Goal: Task Accomplishment & Management: Complete application form

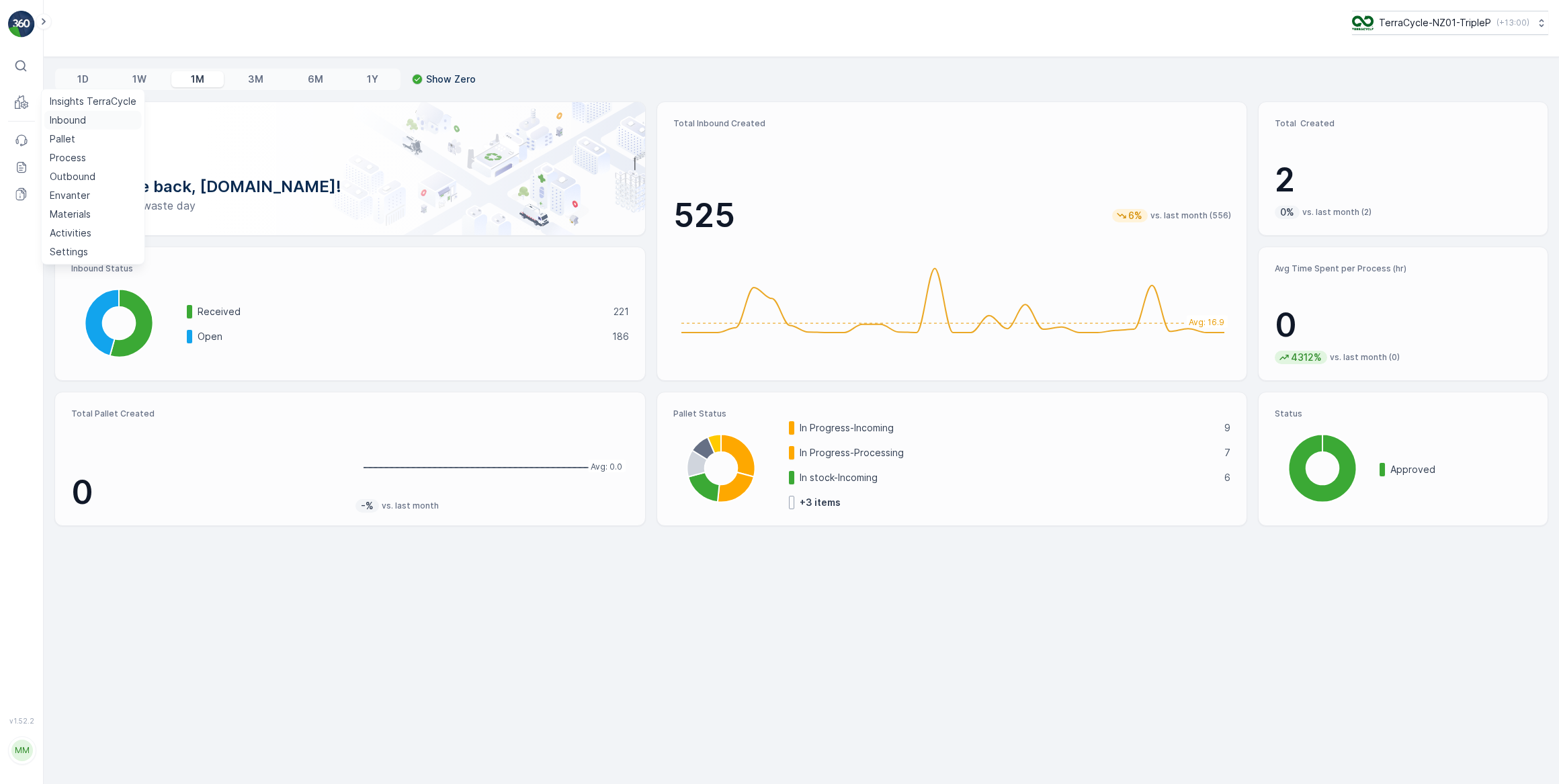
click at [60, 121] on p "Inbound" at bounding box center [68, 120] width 37 height 14
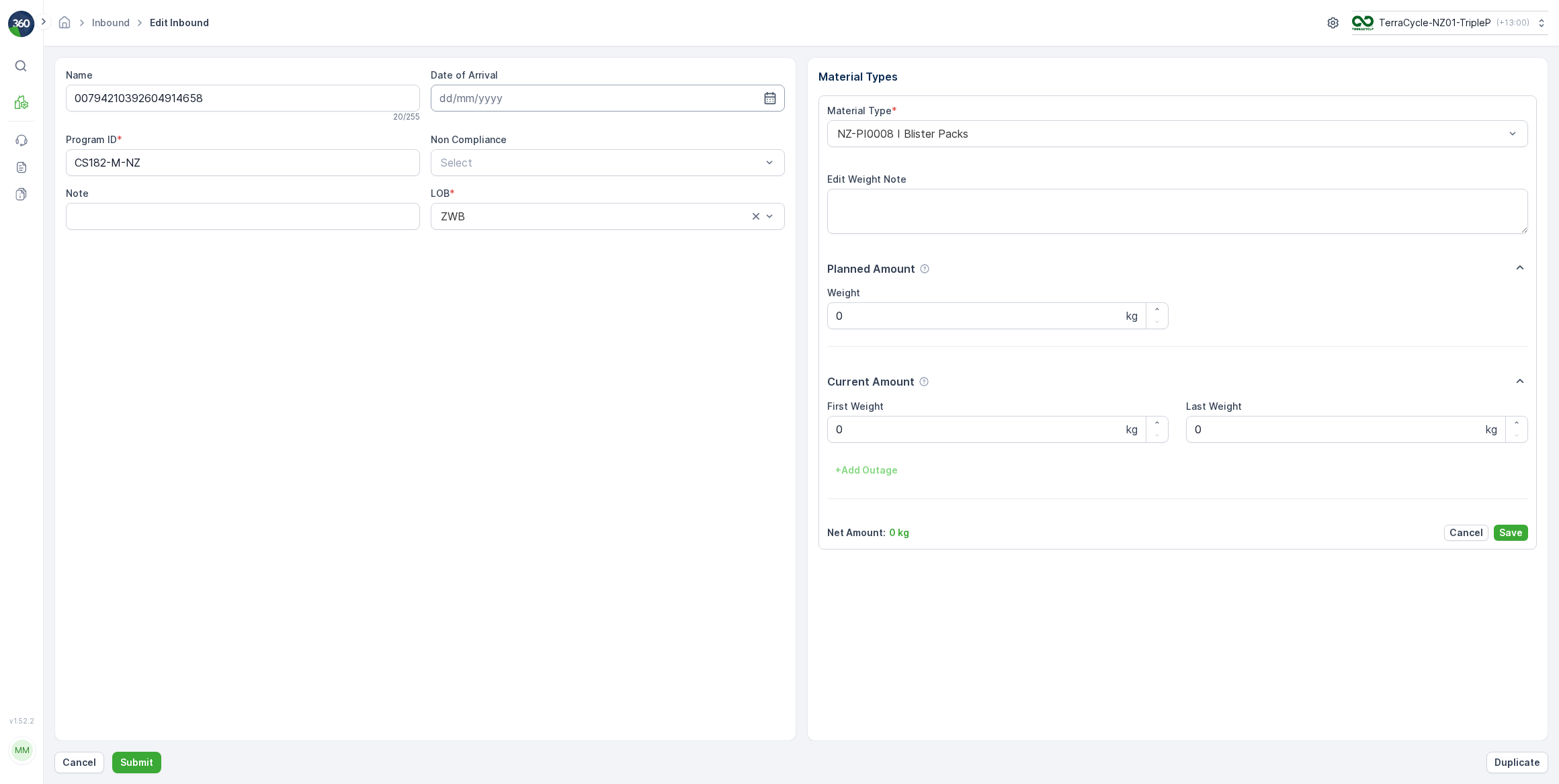
click at [510, 101] on input at bounding box center [608, 98] width 354 height 27
click at [477, 241] on div "13" at bounding box center [478, 237] width 22 height 22
type input "[DATE]"
drag, startPoint x: 884, startPoint y: 434, endPoint x: 640, endPoint y: 468, distance: 246.4
click at [882, 434] on Weight "0" at bounding box center [999, 429] width 342 height 27
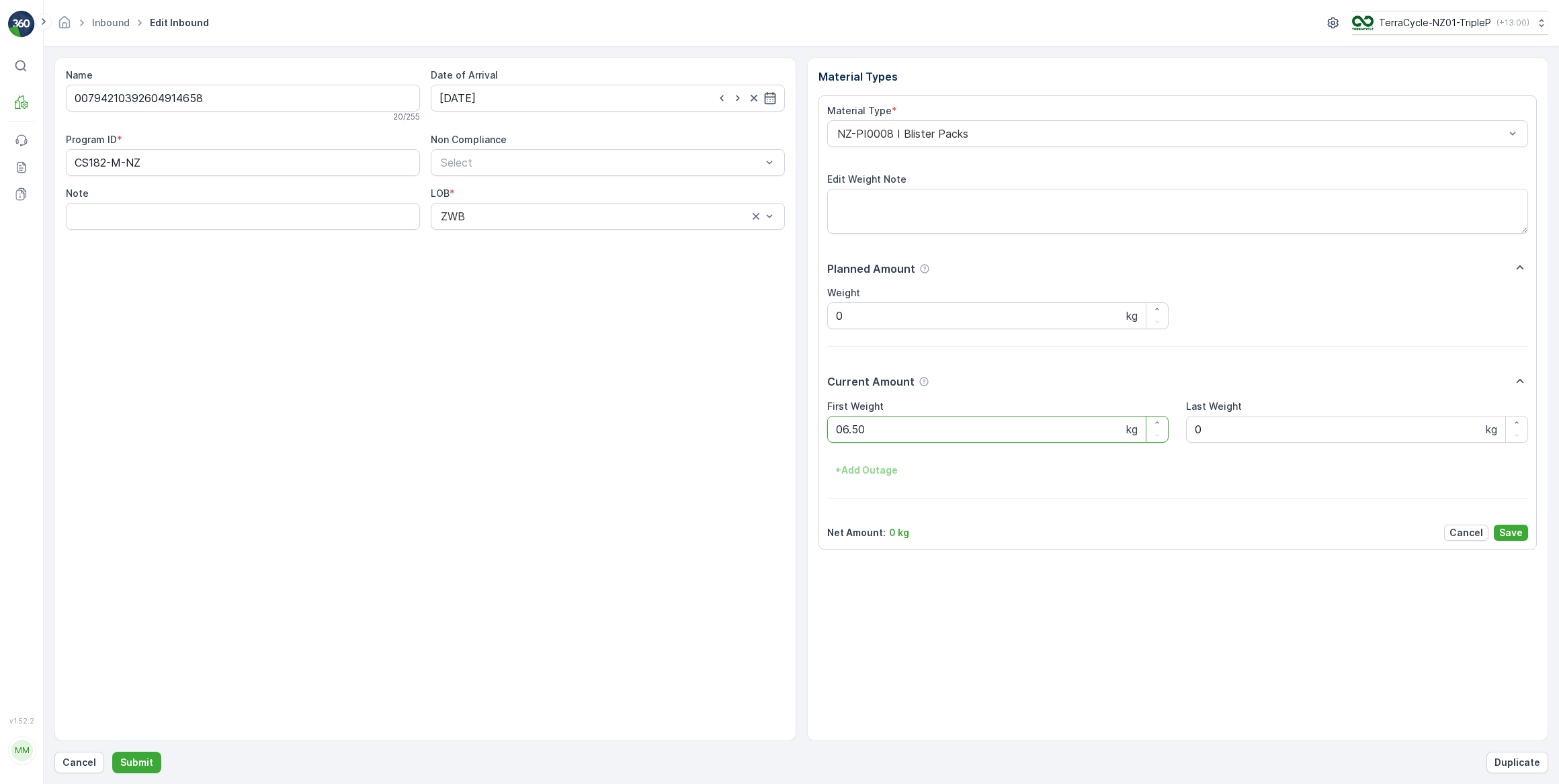
click at [112, 752] on button "Submit" at bounding box center [137, 762] width 49 height 22
click at [526, 96] on input at bounding box center [608, 98] width 354 height 27
click at [479, 239] on div "13" at bounding box center [478, 237] width 22 height 22
type input "[DATE]"
click at [876, 426] on Weight "0" at bounding box center [999, 429] width 342 height 27
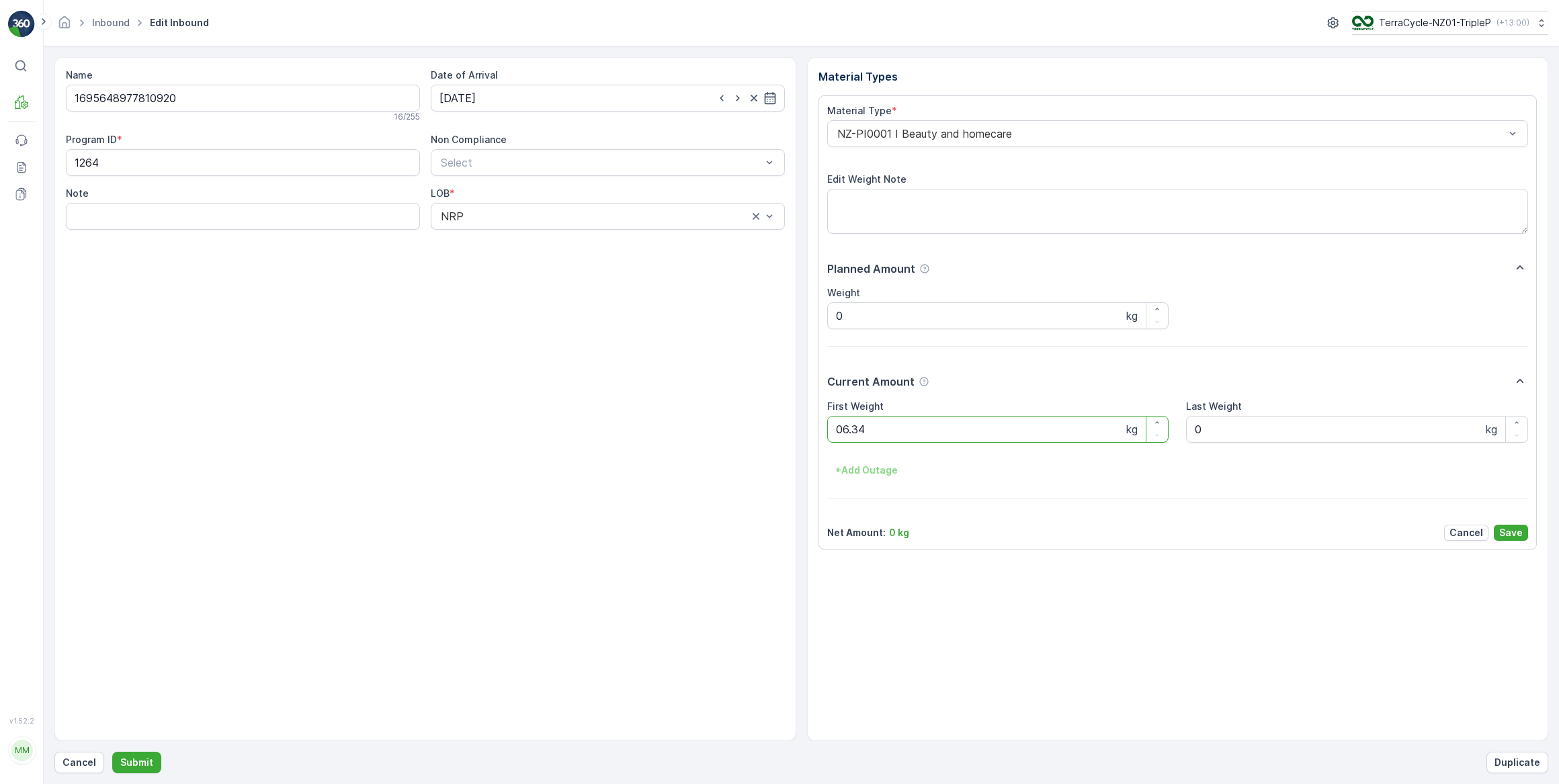
click at [112, 752] on button "Submit" at bounding box center [137, 762] width 49 height 22
click at [486, 103] on input at bounding box center [608, 98] width 354 height 27
click at [479, 235] on div "13" at bounding box center [478, 237] width 22 height 22
type input "[DATE]"
click at [867, 431] on Weight "0" at bounding box center [999, 429] width 342 height 27
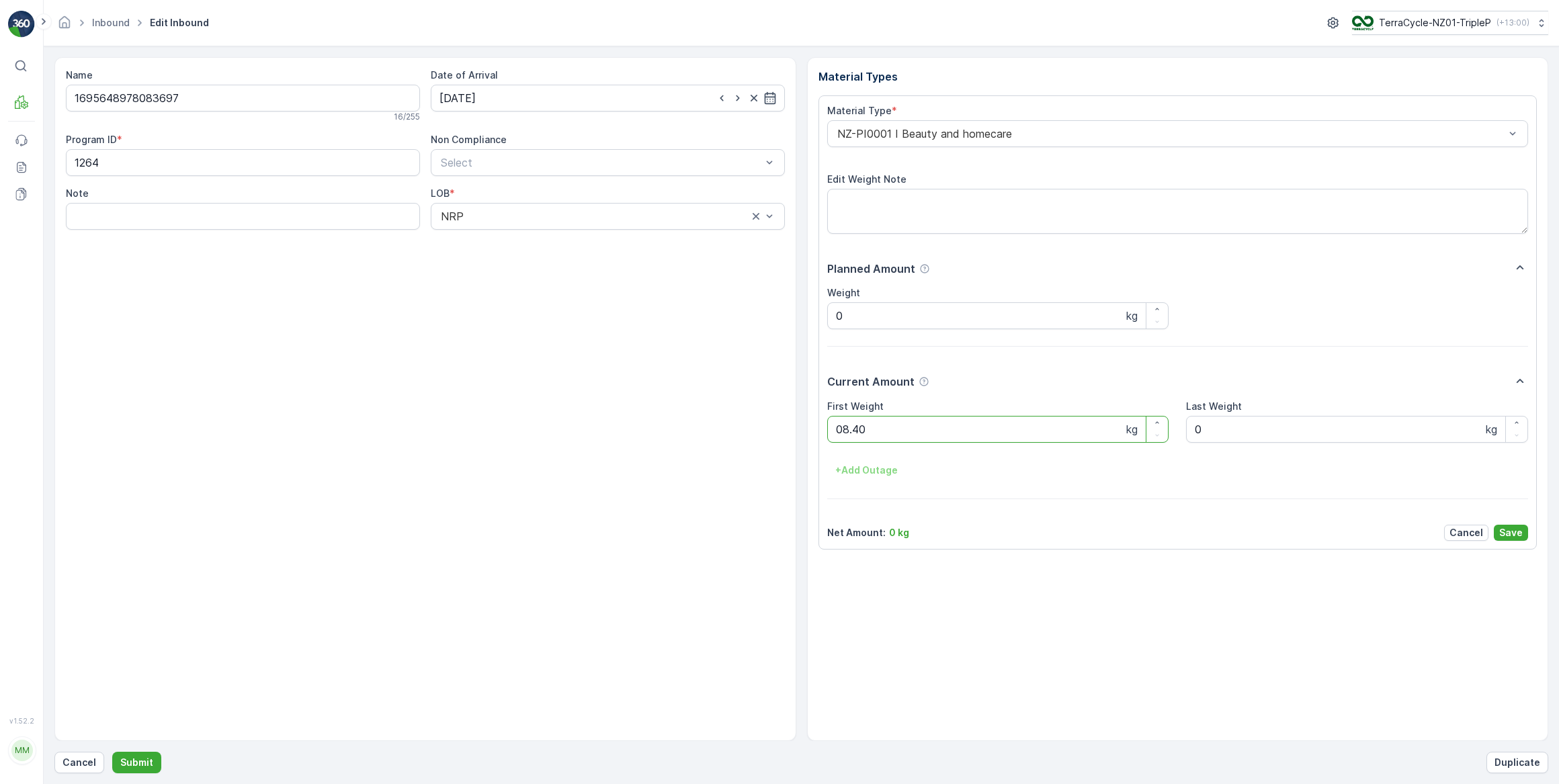
click at [112, 752] on button "Submit" at bounding box center [137, 762] width 49 height 22
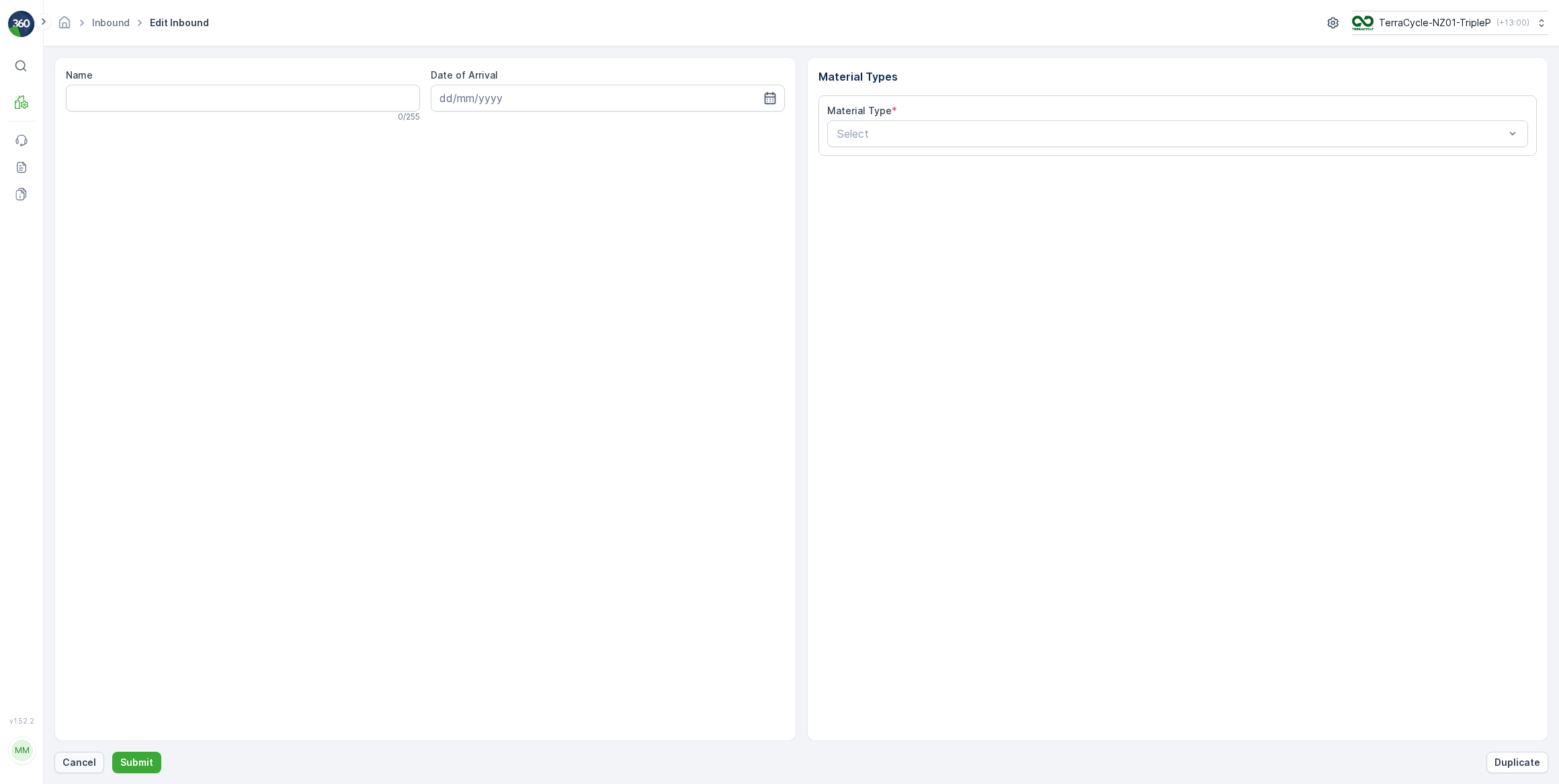
click at [80, 762] on p "Cancel" at bounding box center [79, 762] width 34 height 14
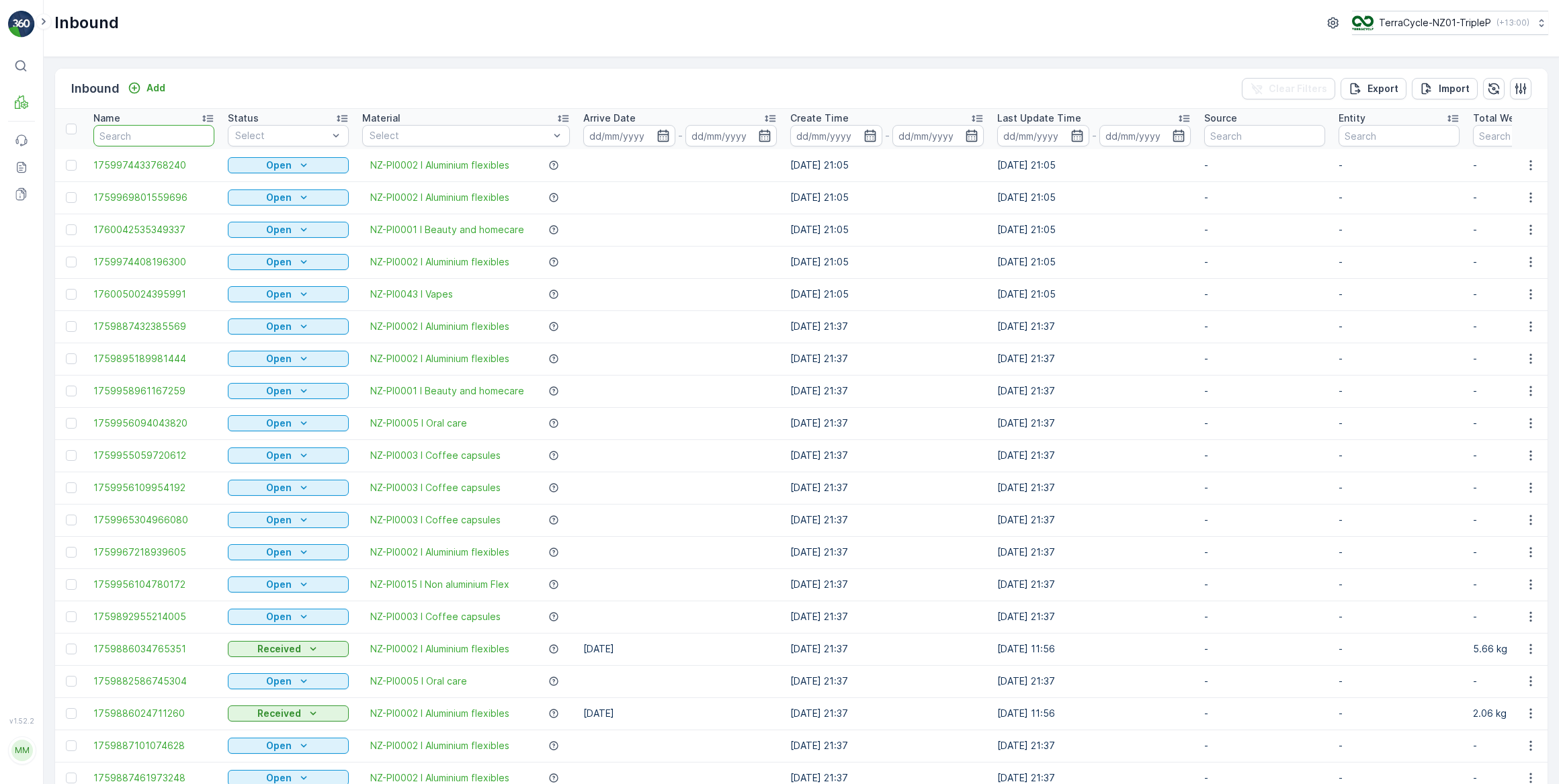
click at [161, 136] on input "text" at bounding box center [153, 136] width 121 height 22
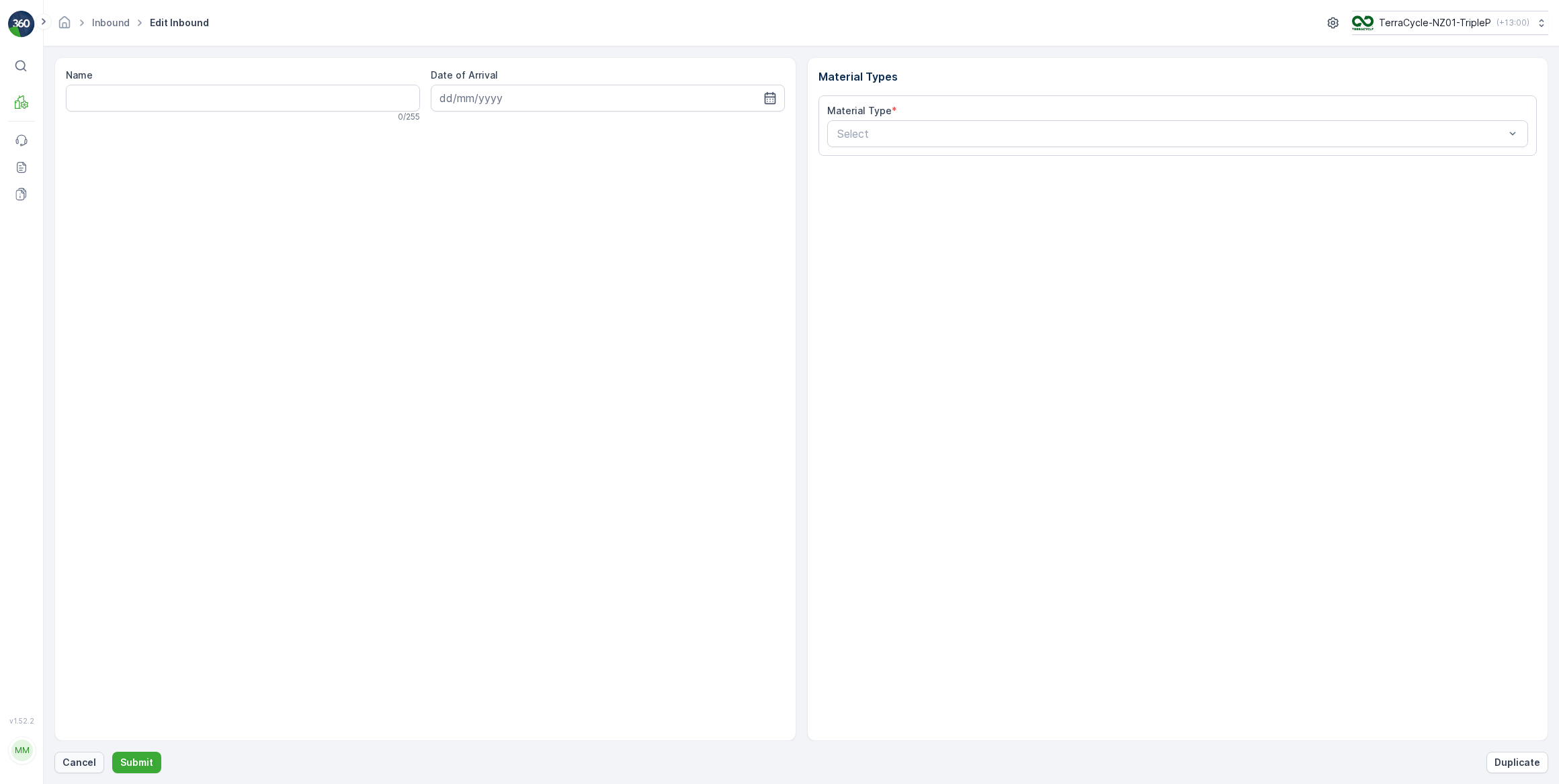
click at [84, 766] on p "Cancel" at bounding box center [79, 762] width 34 height 14
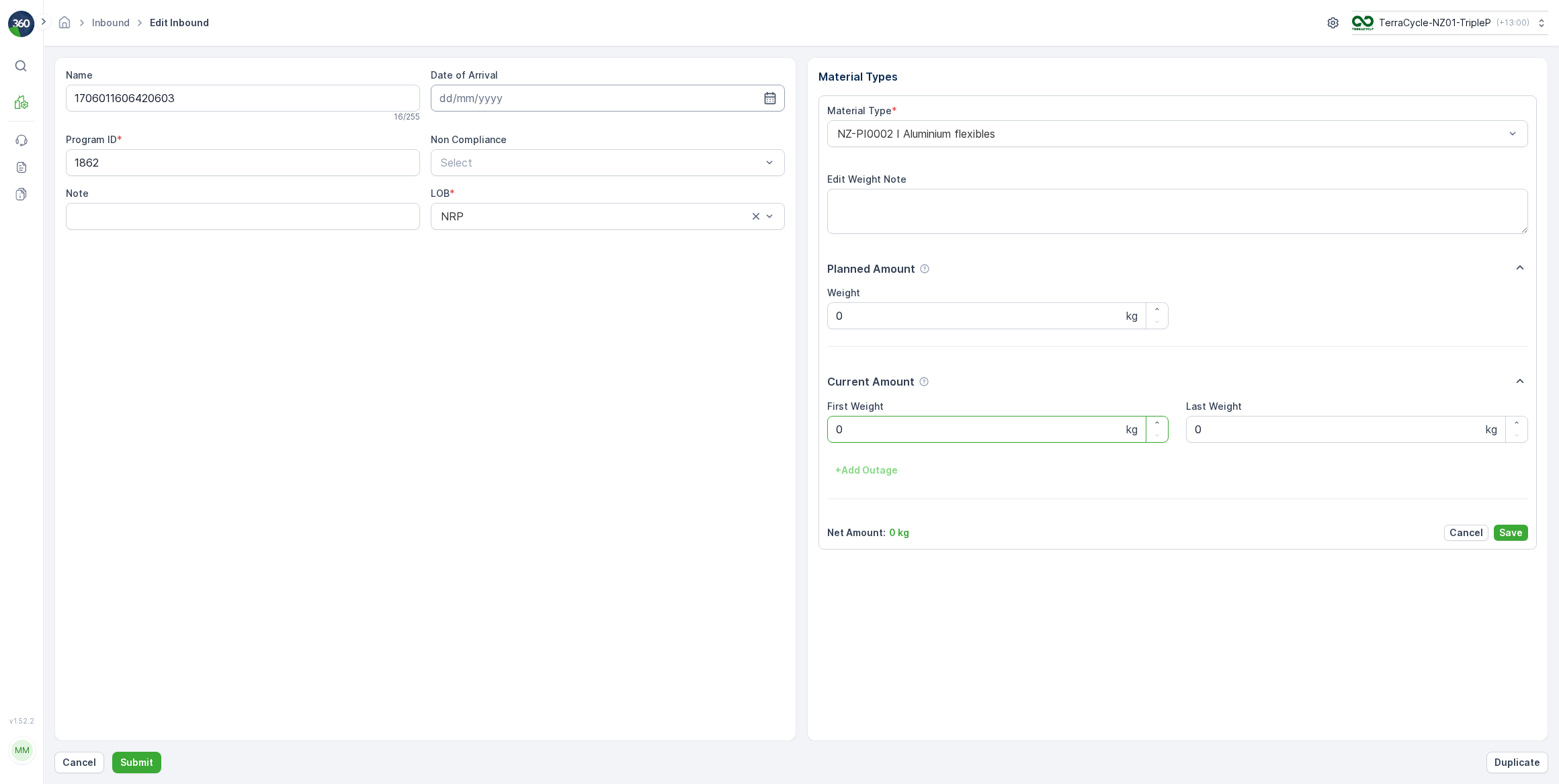
click at [546, 94] on input at bounding box center [608, 98] width 354 height 27
click at [479, 238] on div "13" at bounding box center [478, 237] width 22 height 22
type input "[DATE]"
click at [892, 433] on Weight "0" at bounding box center [999, 429] width 342 height 27
click at [112, 752] on button "Submit" at bounding box center [137, 762] width 49 height 22
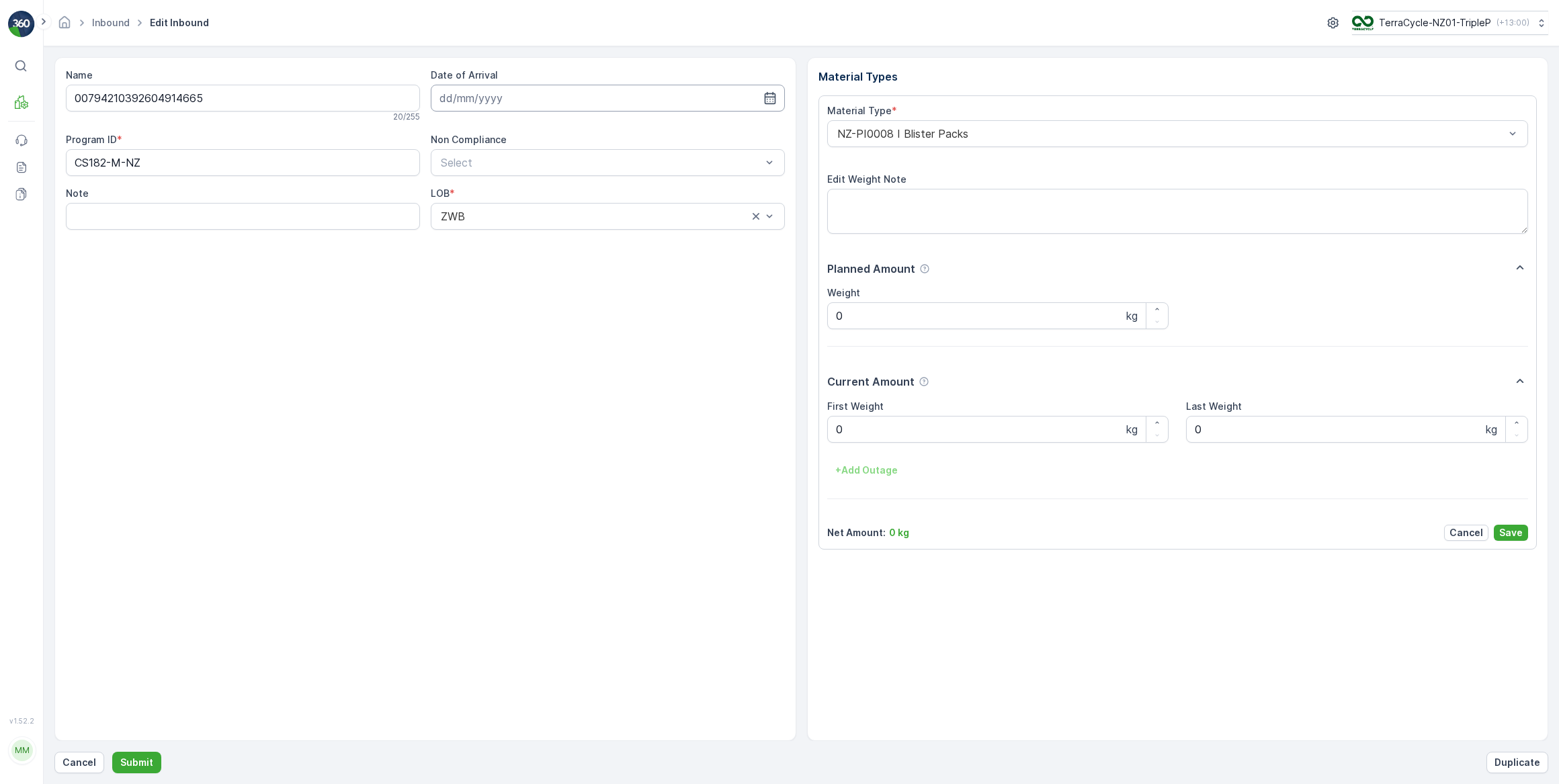
click at [524, 90] on input at bounding box center [608, 98] width 354 height 27
click at [477, 235] on div "13" at bounding box center [478, 237] width 22 height 22
type input "[DATE]"
drag, startPoint x: 928, startPoint y: 433, endPoint x: 798, endPoint y: 448, distance: 130.9
click at [914, 435] on Weight "0" at bounding box center [999, 429] width 342 height 27
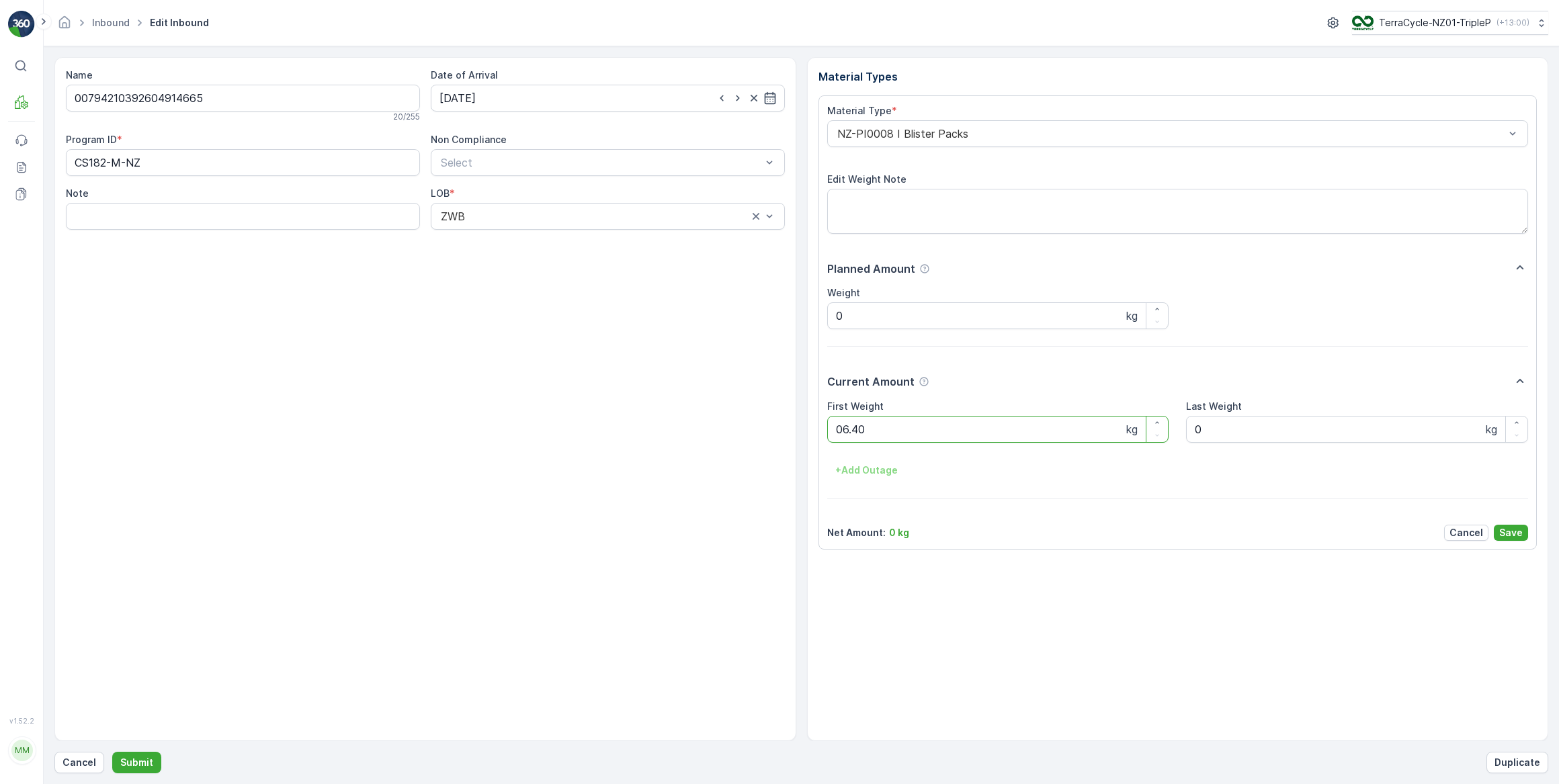
click at [112, 752] on button "Submit" at bounding box center [137, 762] width 49 height 22
click at [485, 101] on input at bounding box center [608, 98] width 354 height 27
click at [482, 235] on div "13" at bounding box center [478, 237] width 22 height 22
type input "[DATE]"
click at [867, 431] on Weight "0" at bounding box center [999, 429] width 342 height 27
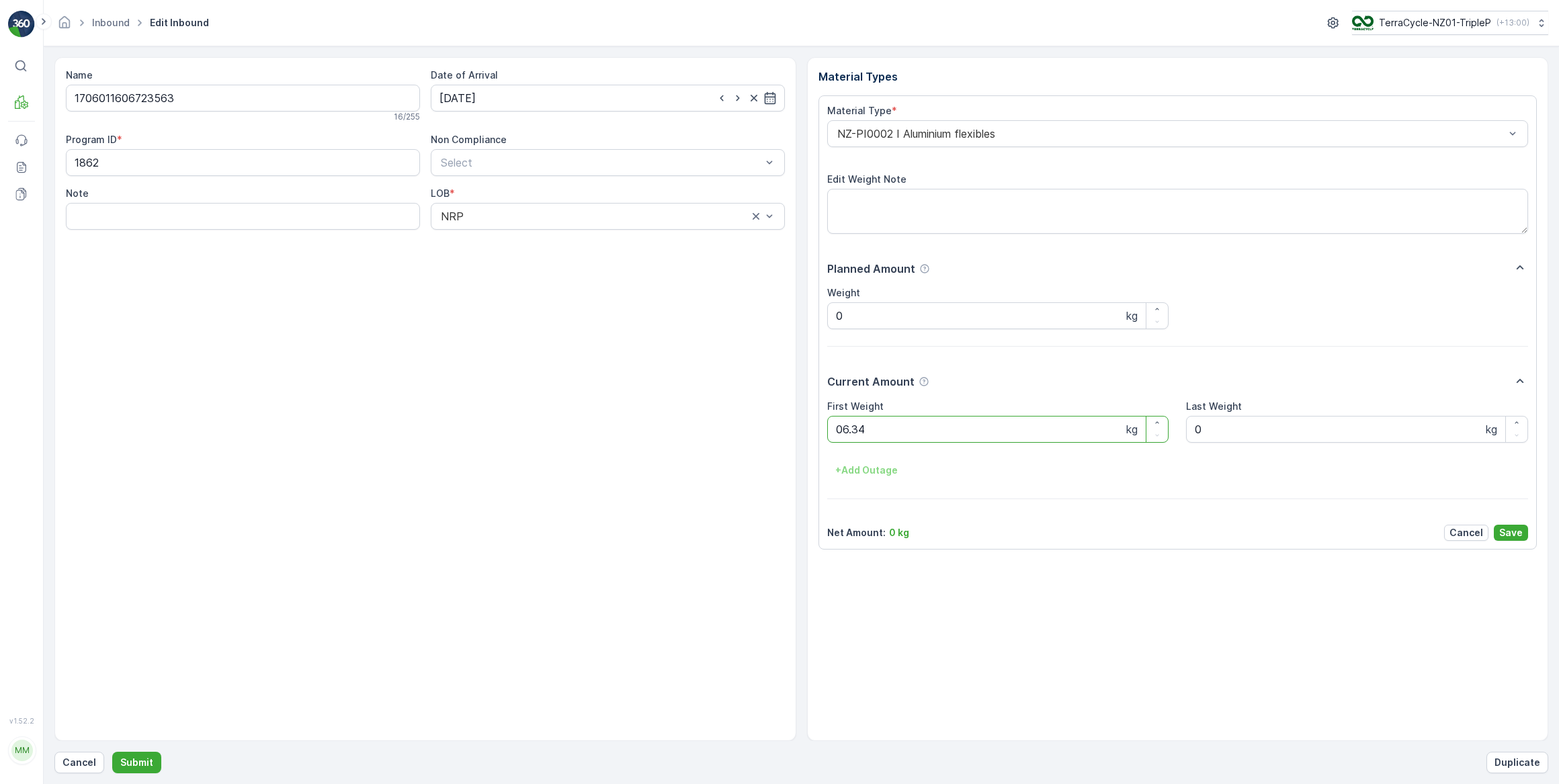
click at [112, 752] on button "Submit" at bounding box center [137, 762] width 49 height 22
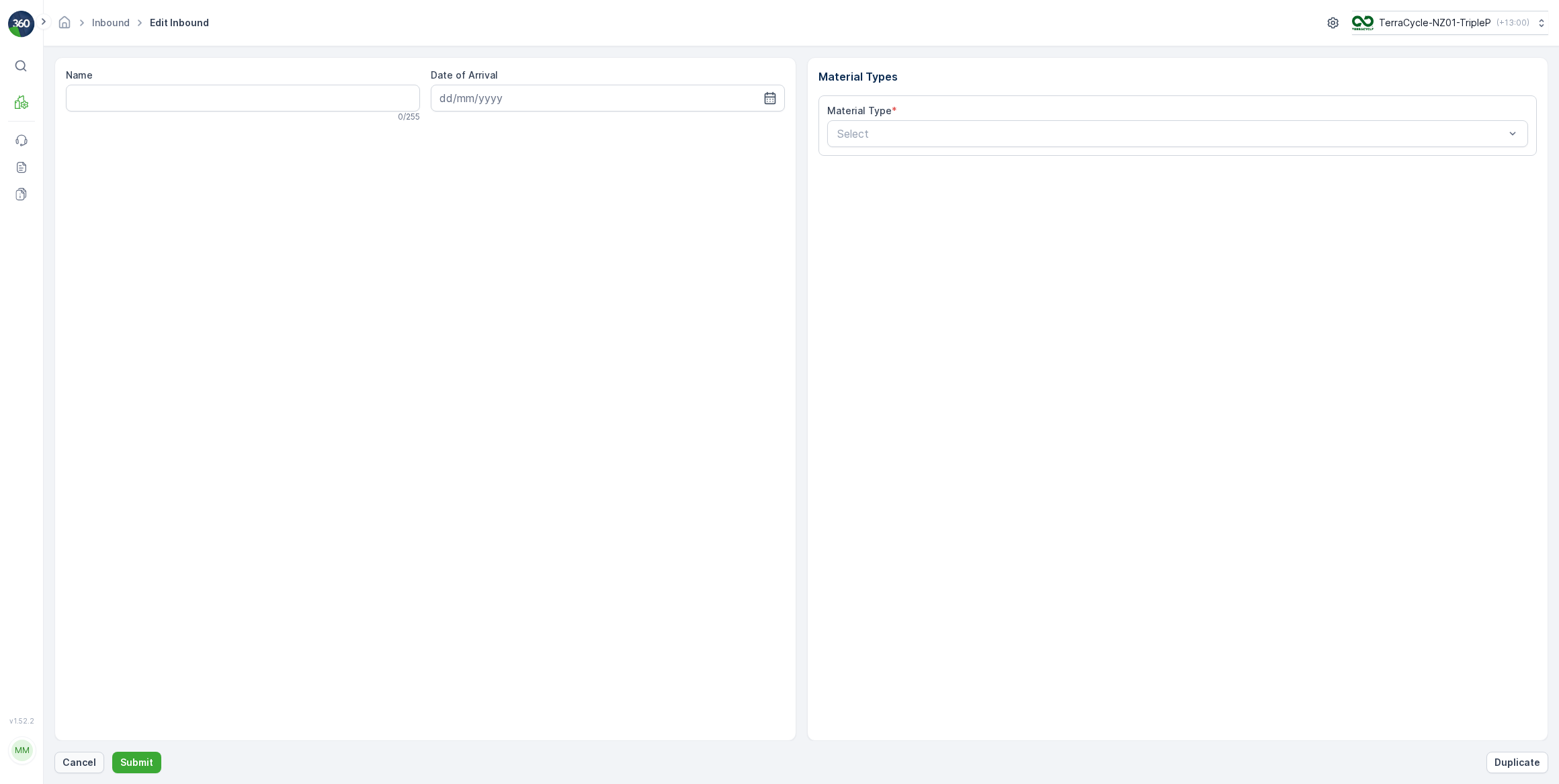
click at [75, 760] on p "Cancel" at bounding box center [79, 762] width 34 height 14
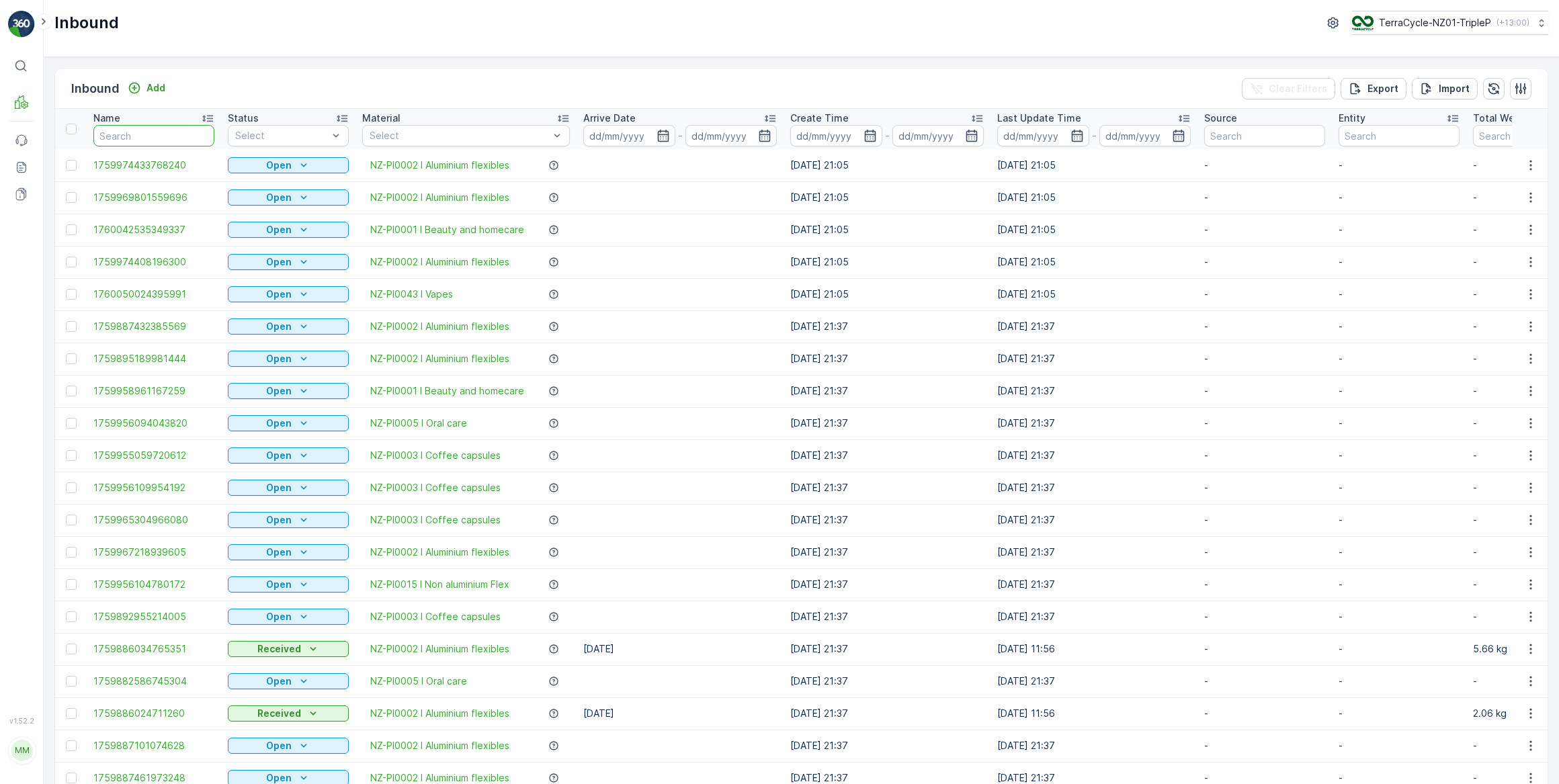
drag, startPoint x: 171, startPoint y: 139, endPoint x: 184, endPoint y: 128, distance: 17.0
click at [172, 139] on input "text" at bounding box center [153, 136] width 121 height 22
type input "471"
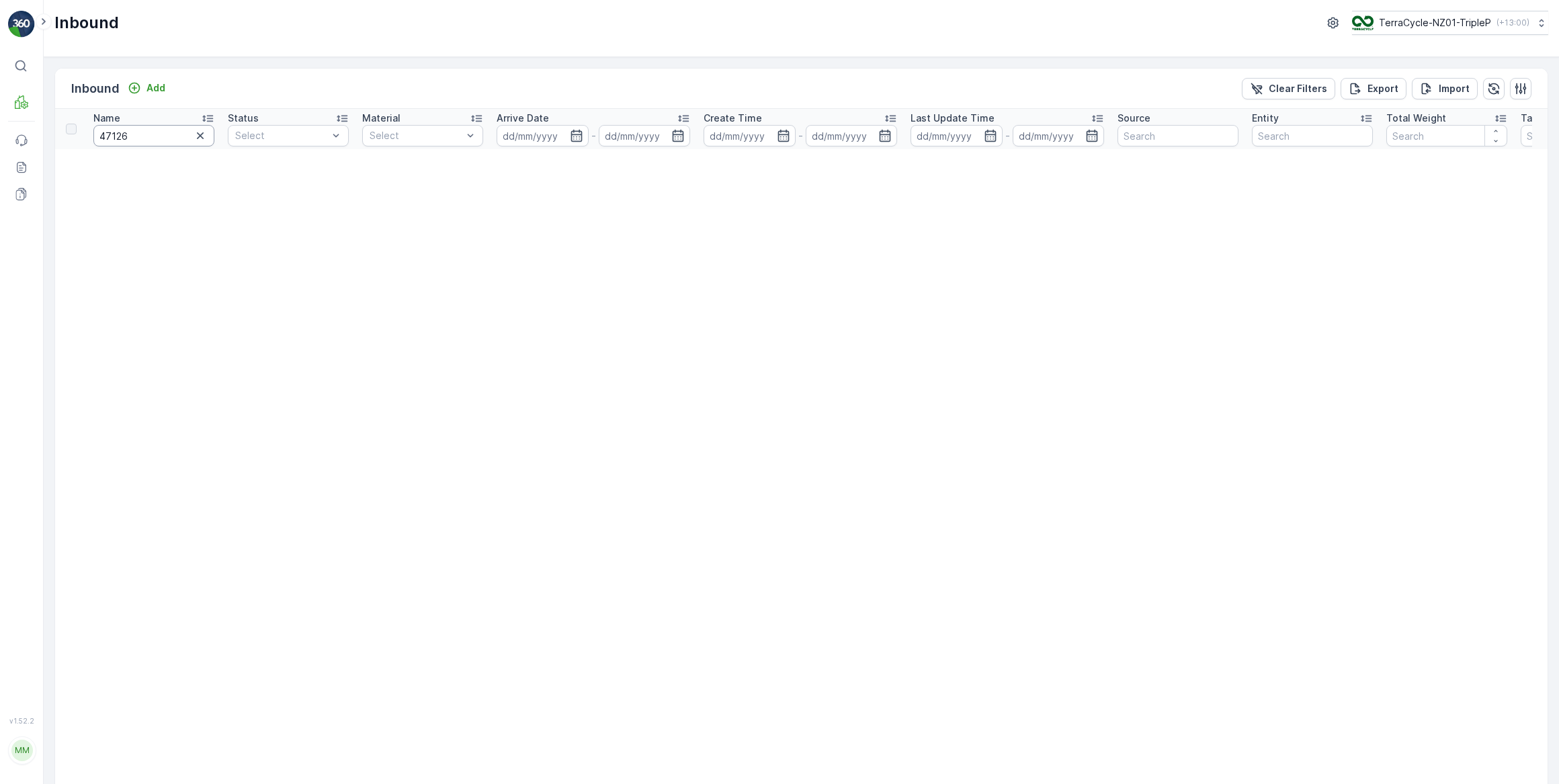
click at [160, 134] on input "47126" at bounding box center [153, 136] width 121 height 22
type input "471265"
click at [201, 137] on icon "button" at bounding box center [200, 136] width 14 height 14
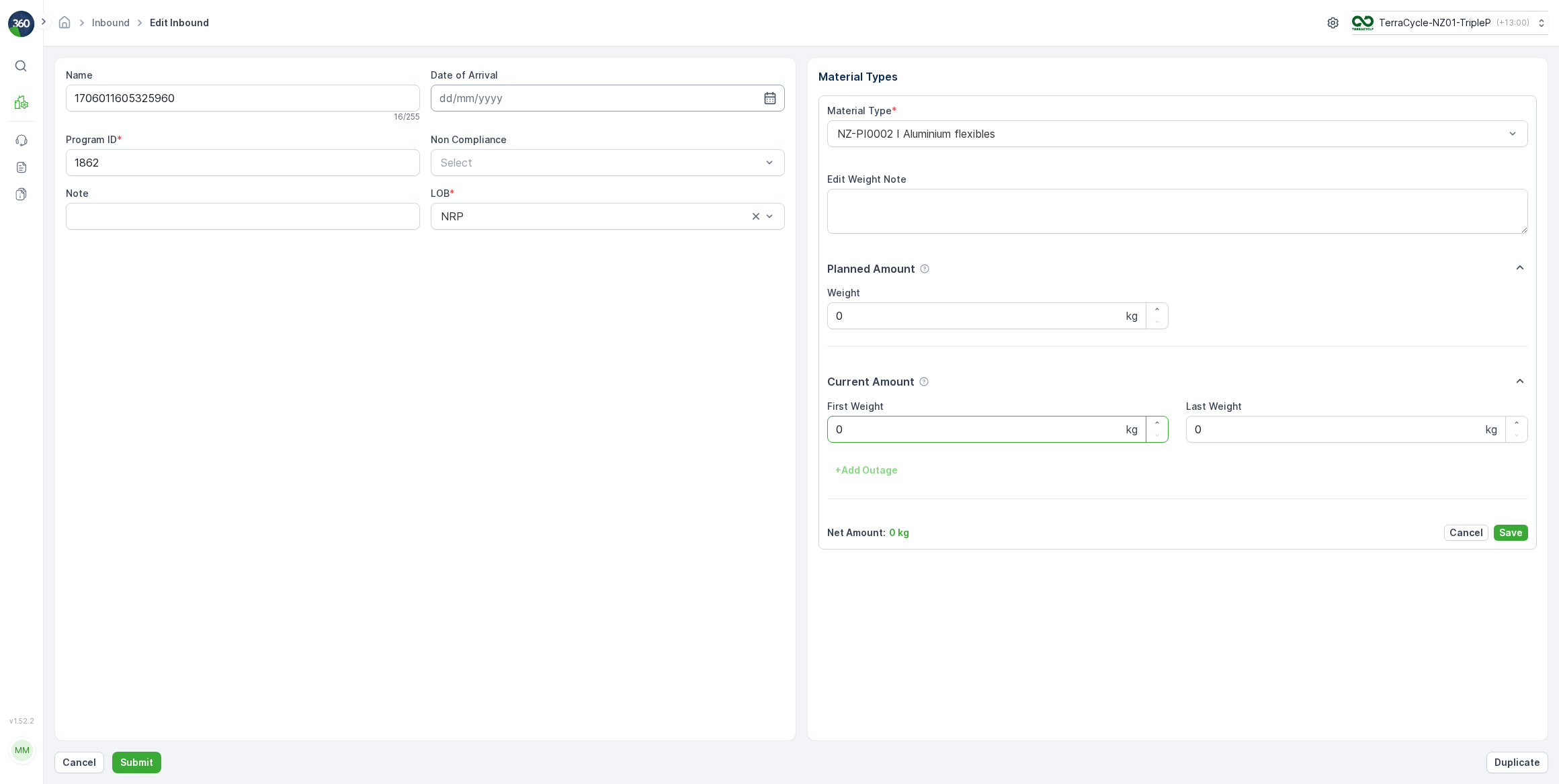
click at [487, 103] on input at bounding box center [608, 98] width 354 height 27
click at [483, 238] on div "13" at bounding box center [478, 237] width 22 height 22
type input "[DATE]"
drag, startPoint x: 893, startPoint y: 426, endPoint x: 765, endPoint y: 396, distance: 131.5
click at [859, 421] on Weight "0" at bounding box center [999, 429] width 342 height 27
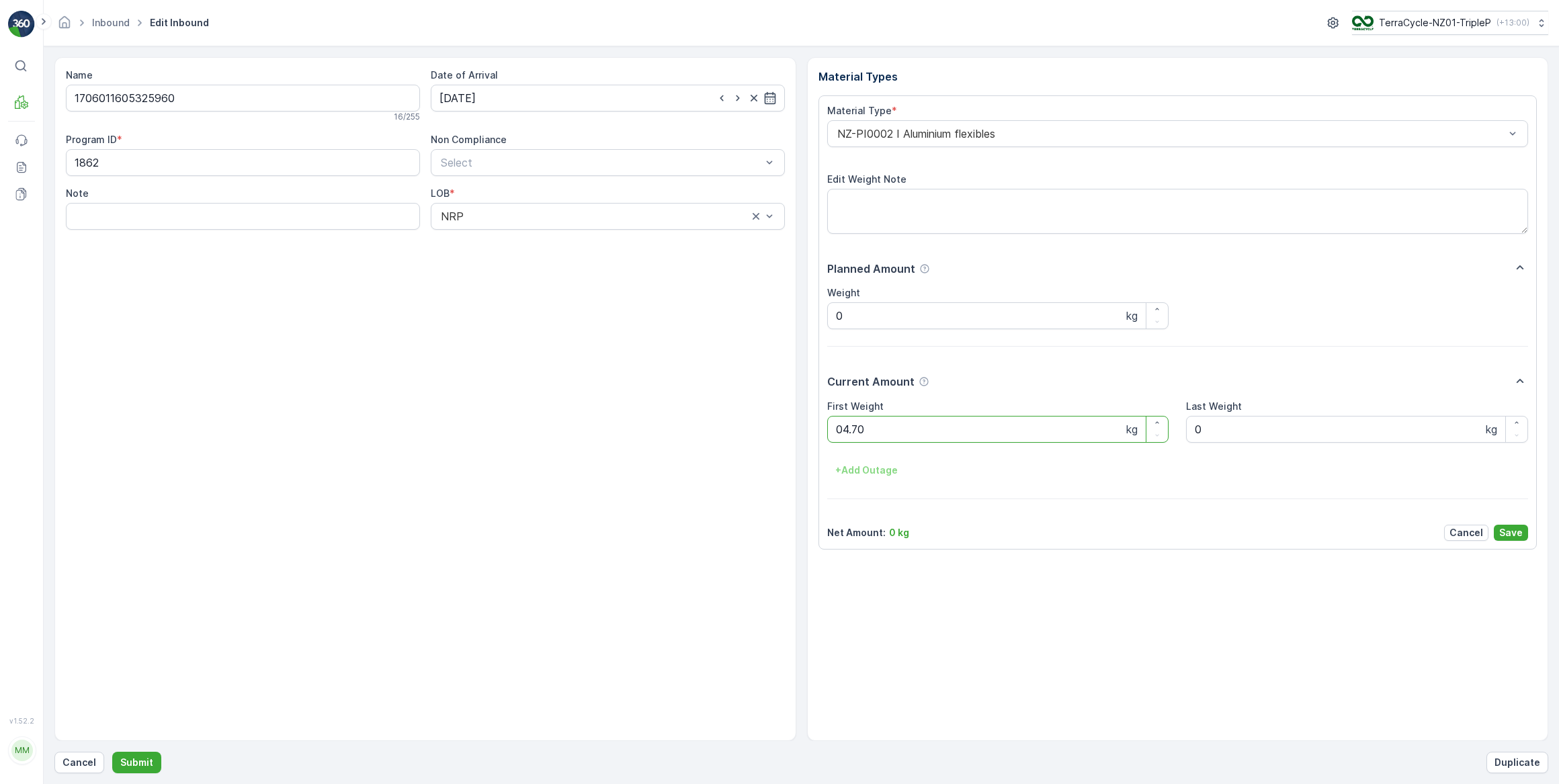
click at [112, 752] on button "Submit" at bounding box center [137, 762] width 49 height 22
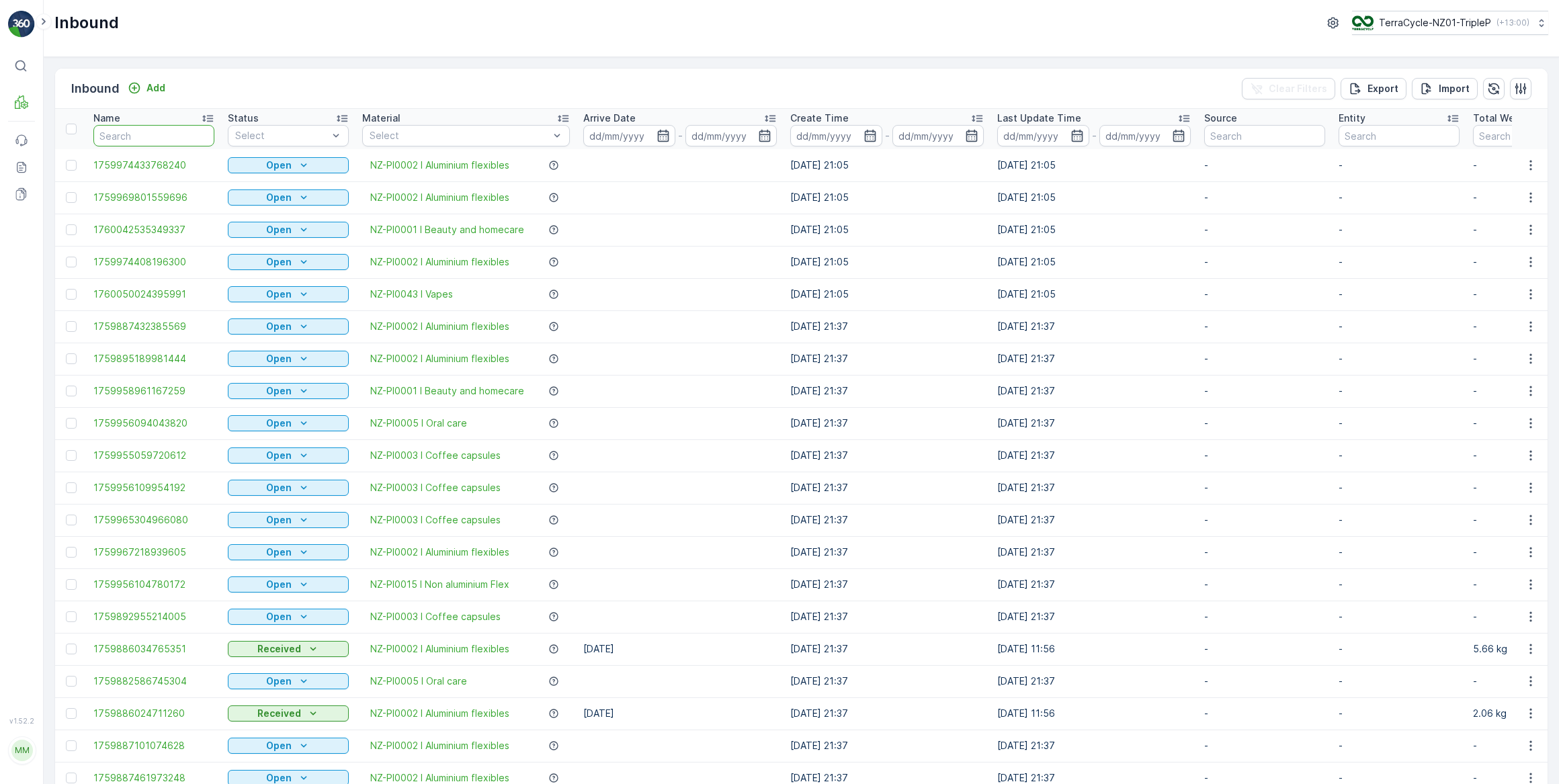
click at [154, 137] on input "text" at bounding box center [153, 136] width 121 height 22
type input "325960"
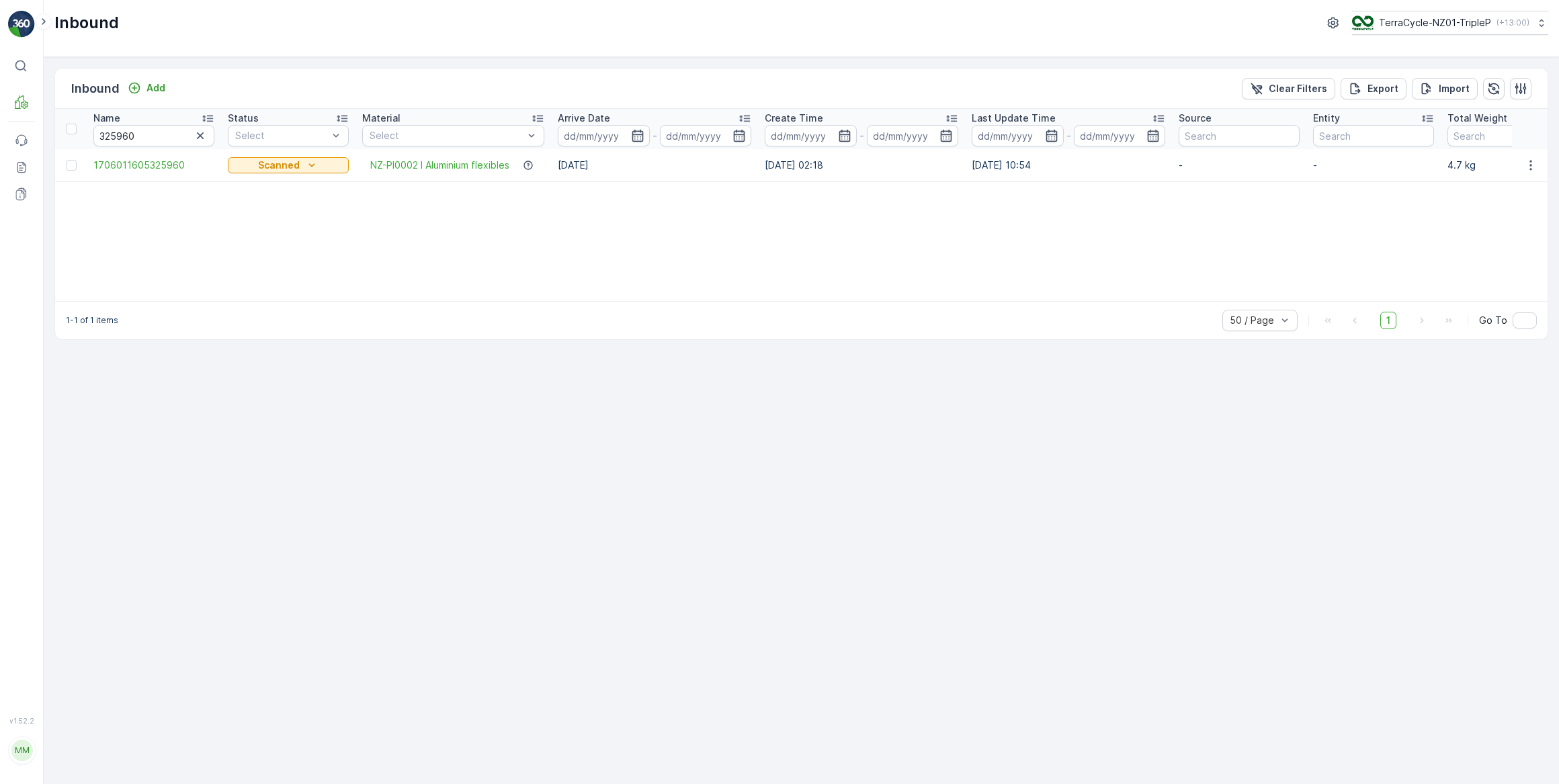
click at [200, 136] on icon "button" at bounding box center [200, 136] width 14 height 14
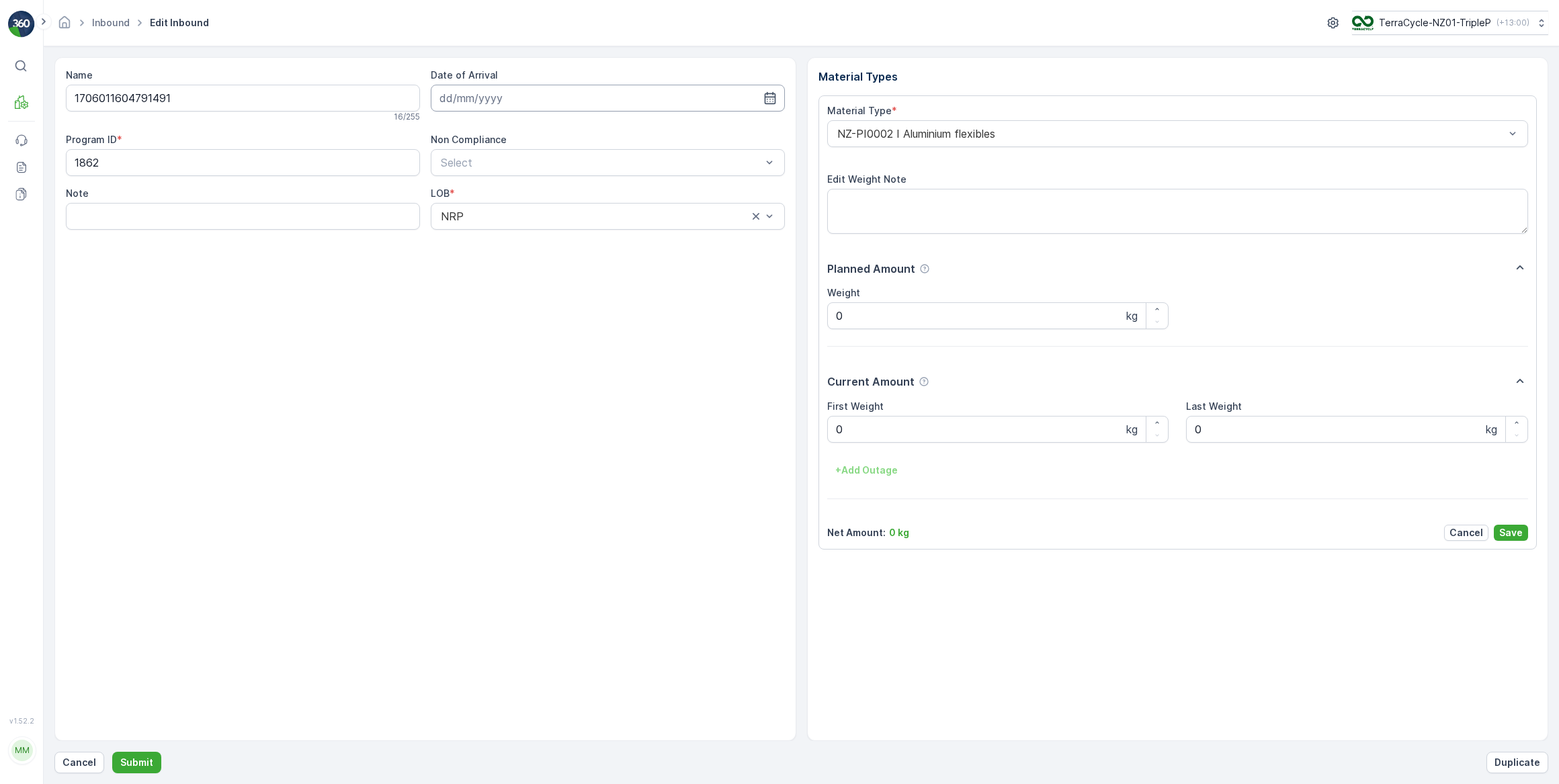
click at [484, 102] on input at bounding box center [608, 98] width 354 height 27
click at [483, 237] on div "13" at bounding box center [478, 237] width 22 height 22
type input "[DATE]"
drag, startPoint x: 892, startPoint y: 426, endPoint x: 559, endPoint y: 373, distance: 337.2
click at [873, 425] on Weight "0" at bounding box center [999, 429] width 342 height 27
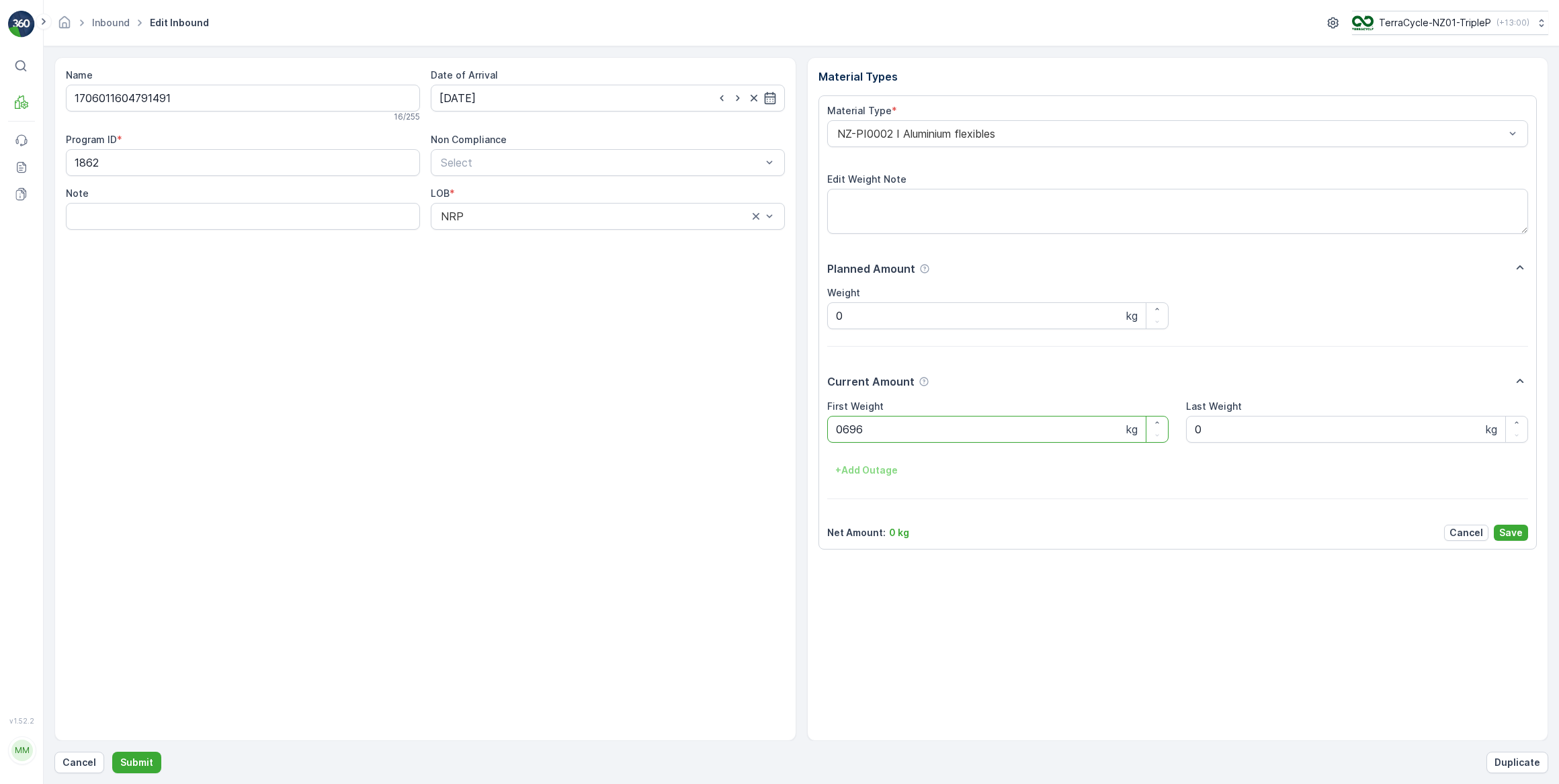
click at [112, 752] on button "Submit" at bounding box center [137, 762] width 49 height 22
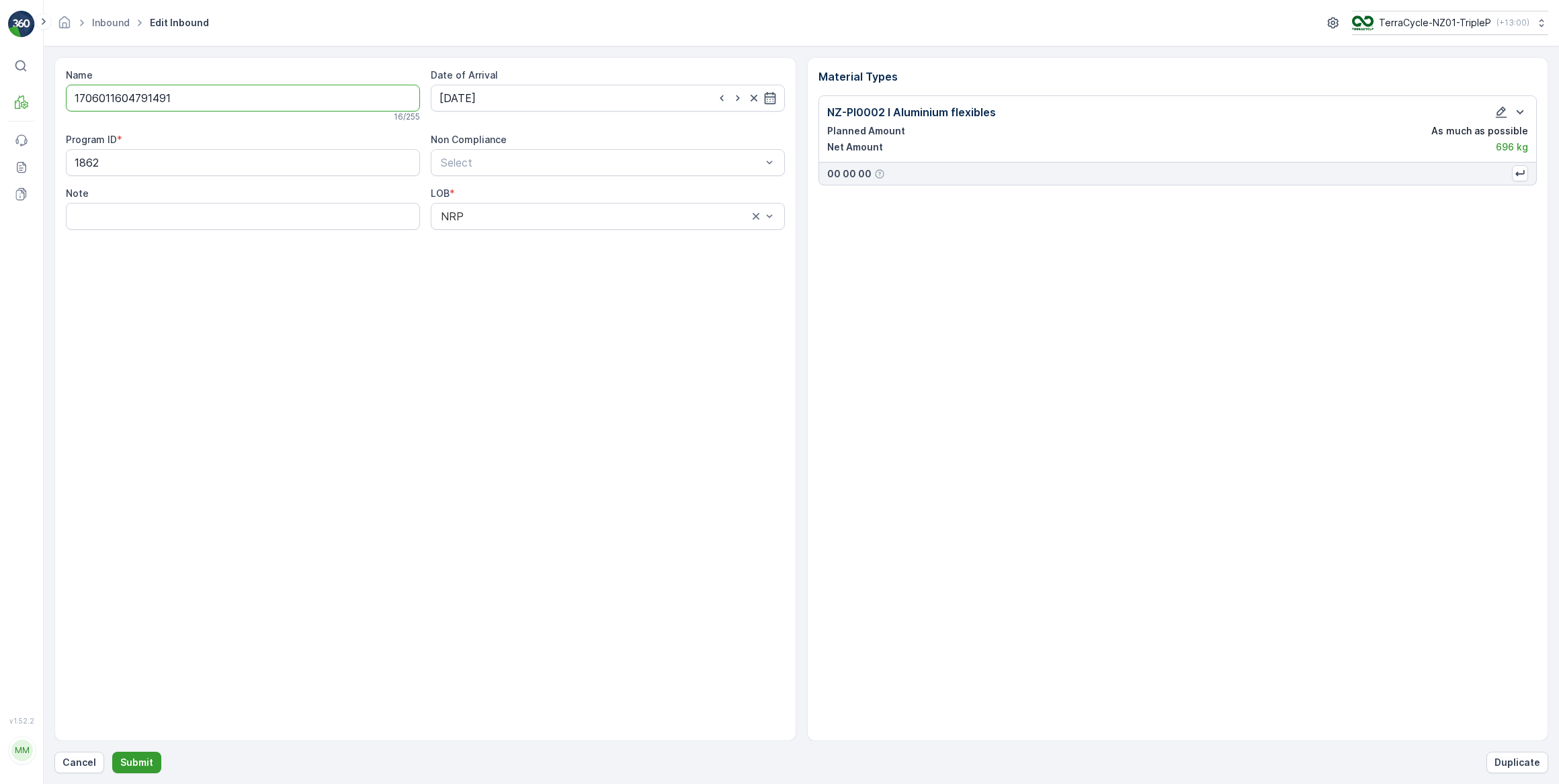
click at [126, 764] on p "Submit" at bounding box center [137, 762] width 33 height 14
click at [1502, 114] on icon "button" at bounding box center [1502, 112] width 14 height 14
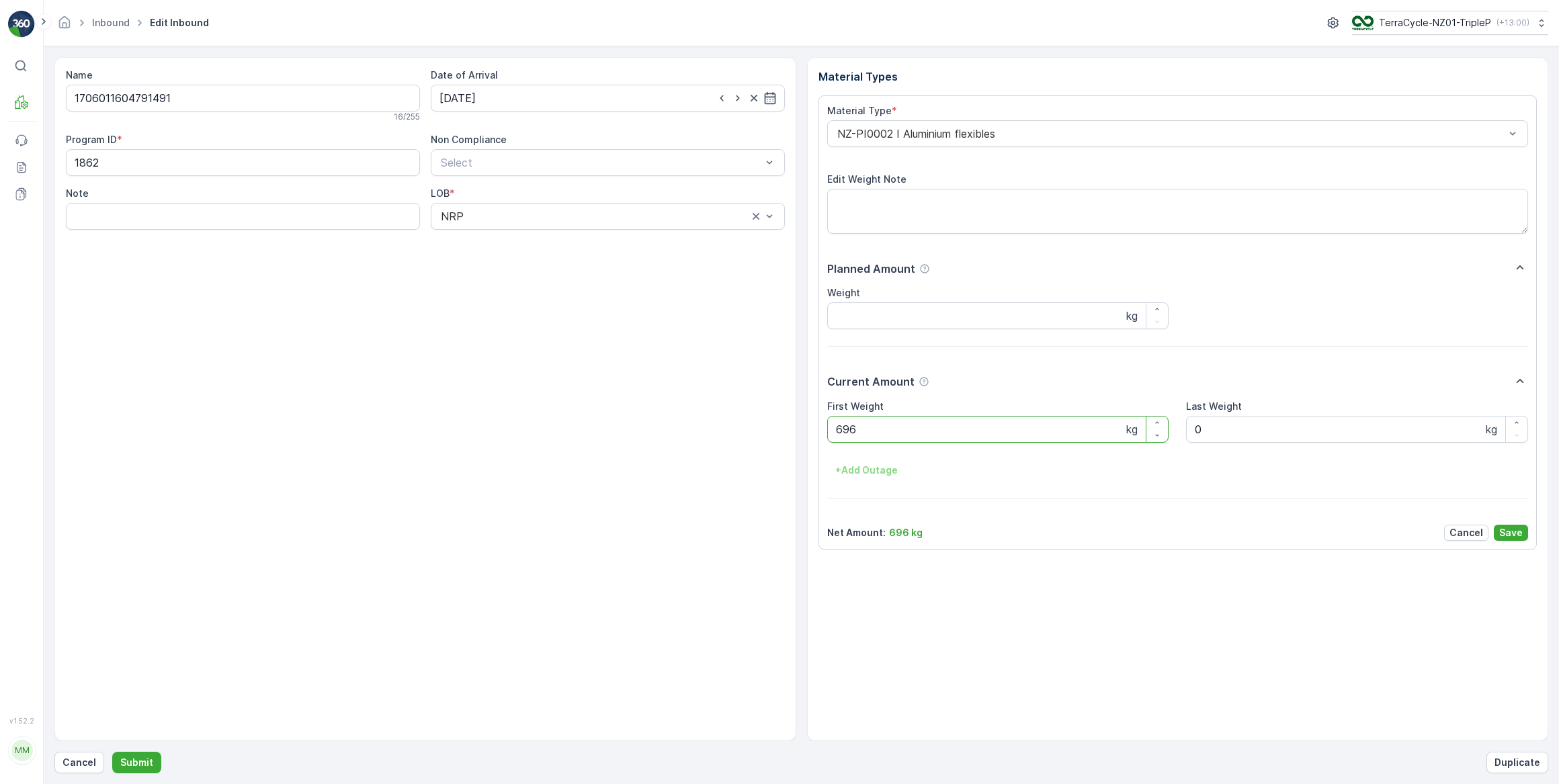
click at [847, 429] on Weight "696" at bounding box center [999, 429] width 342 height 27
click at [841, 426] on Weight "696" at bounding box center [999, 429] width 342 height 27
type Weight "6.96"
click at [1516, 533] on p "Save" at bounding box center [1510, 533] width 24 height 14
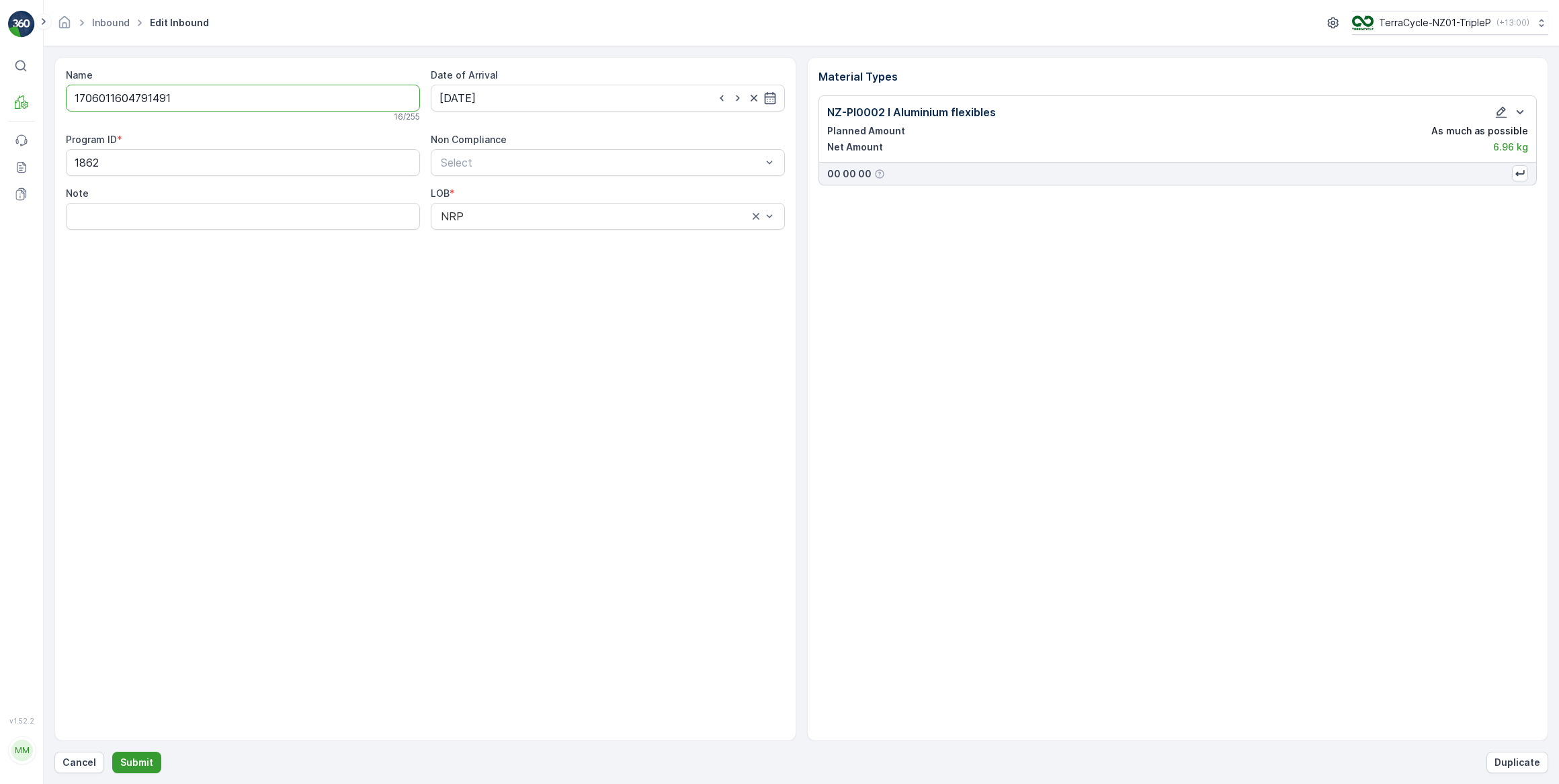
click at [137, 766] on p "Submit" at bounding box center [137, 762] width 33 height 14
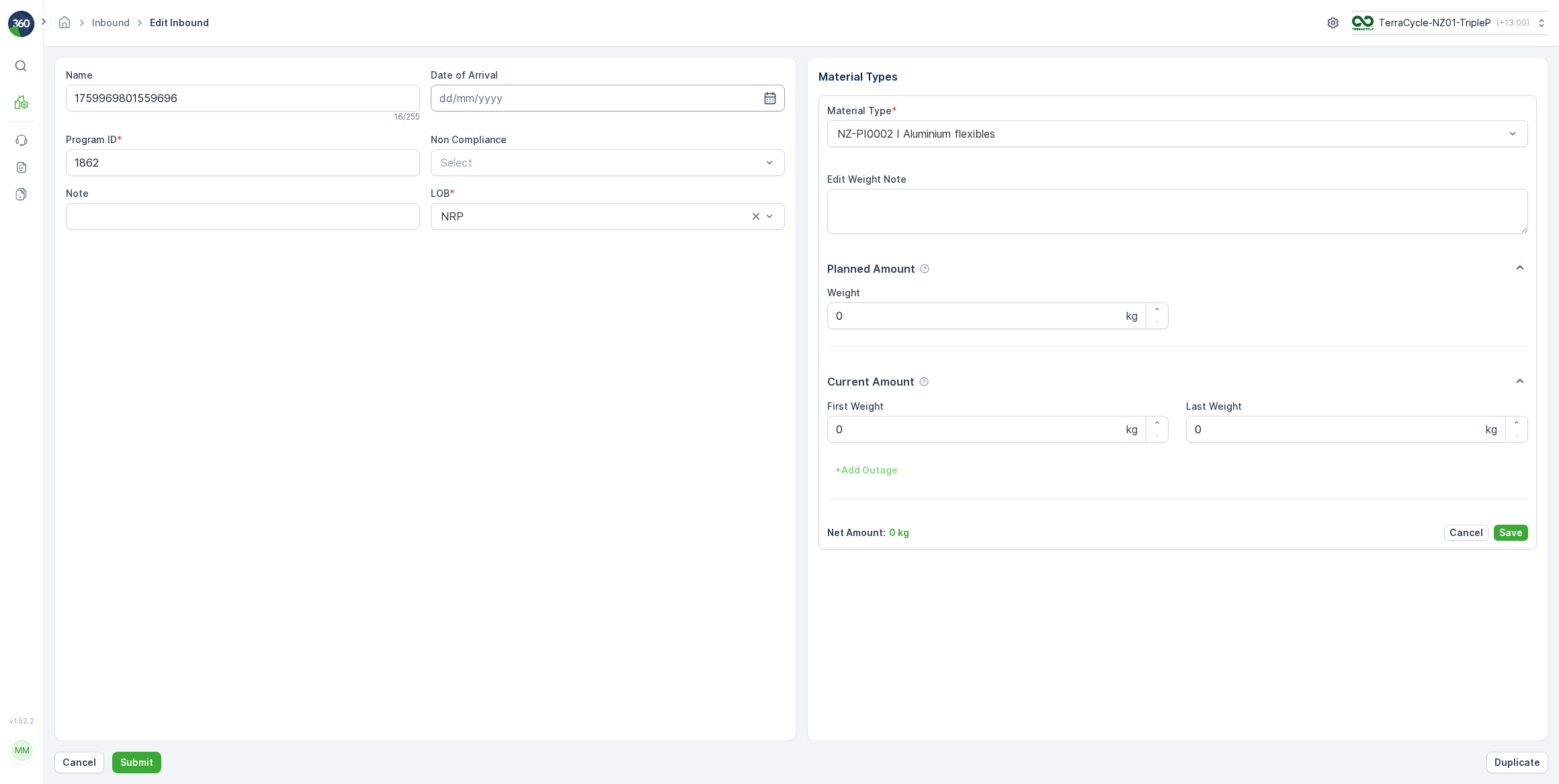
click at [500, 98] on input at bounding box center [608, 98] width 354 height 27
click at [478, 235] on div "13" at bounding box center [478, 237] width 22 height 22
type input "[DATE]"
click at [908, 427] on Weight "0" at bounding box center [999, 429] width 342 height 27
click at [112, 752] on button "Submit" at bounding box center [137, 762] width 49 height 22
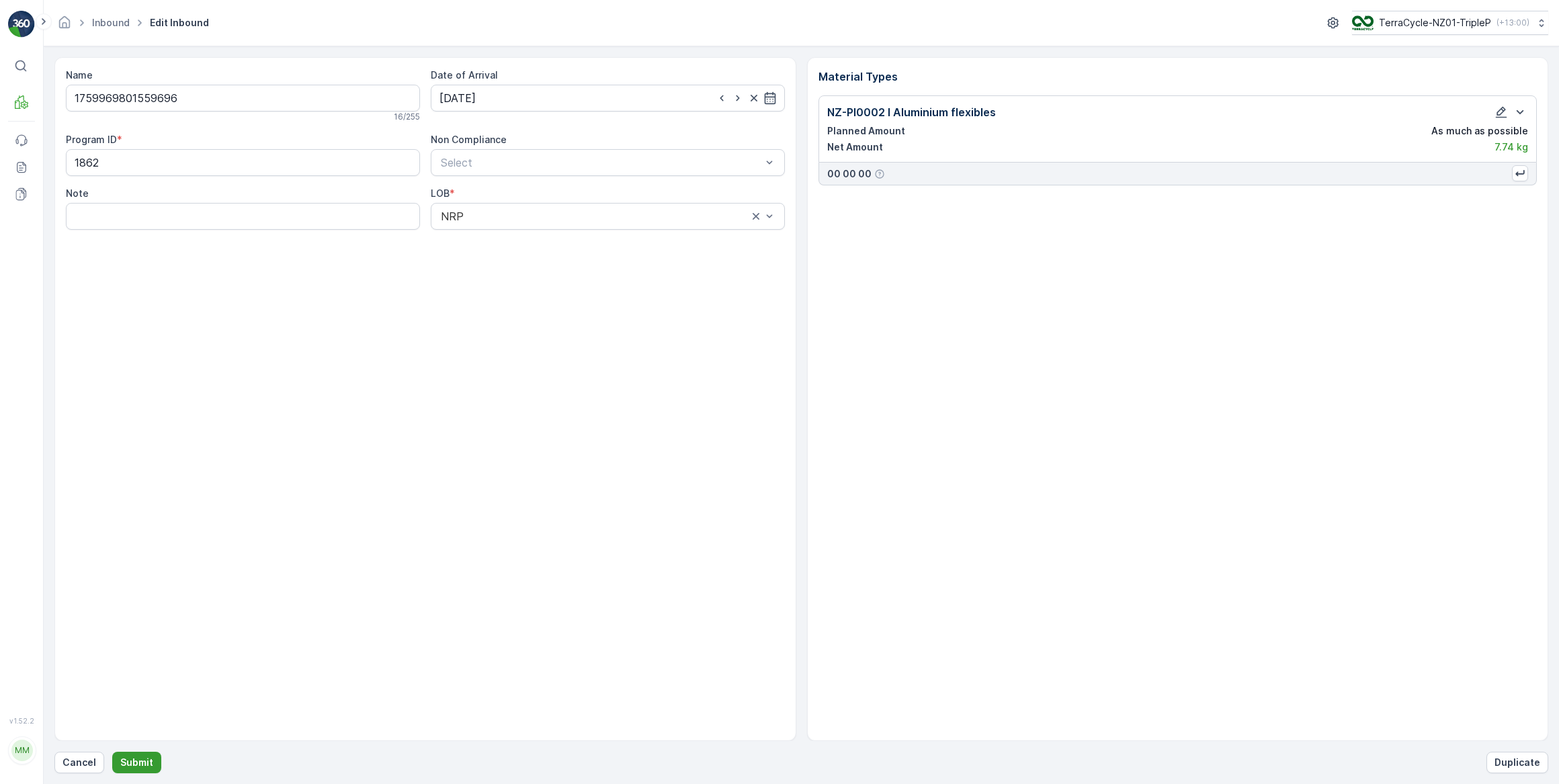
click at [140, 760] on p "Submit" at bounding box center [137, 762] width 33 height 14
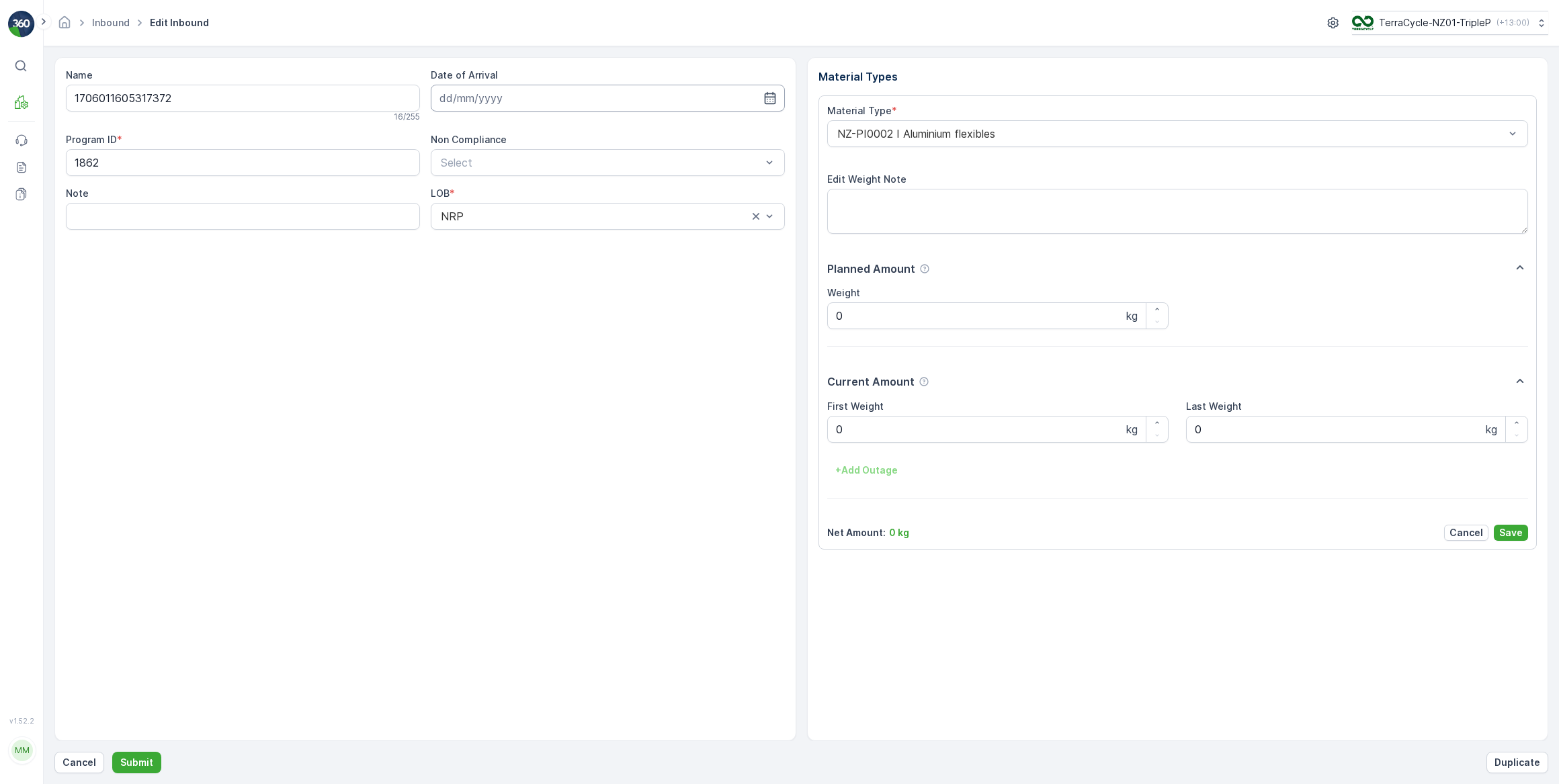
click at [510, 97] on input at bounding box center [608, 98] width 354 height 27
click at [478, 239] on div "13" at bounding box center [478, 237] width 22 height 22
type input "[DATE]"
drag, startPoint x: 857, startPoint y: 428, endPoint x: 793, endPoint y: 437, distance: 64.6
click at [854, 429] on Weight "0" at bounding box center [999, 429] width 342 height 27
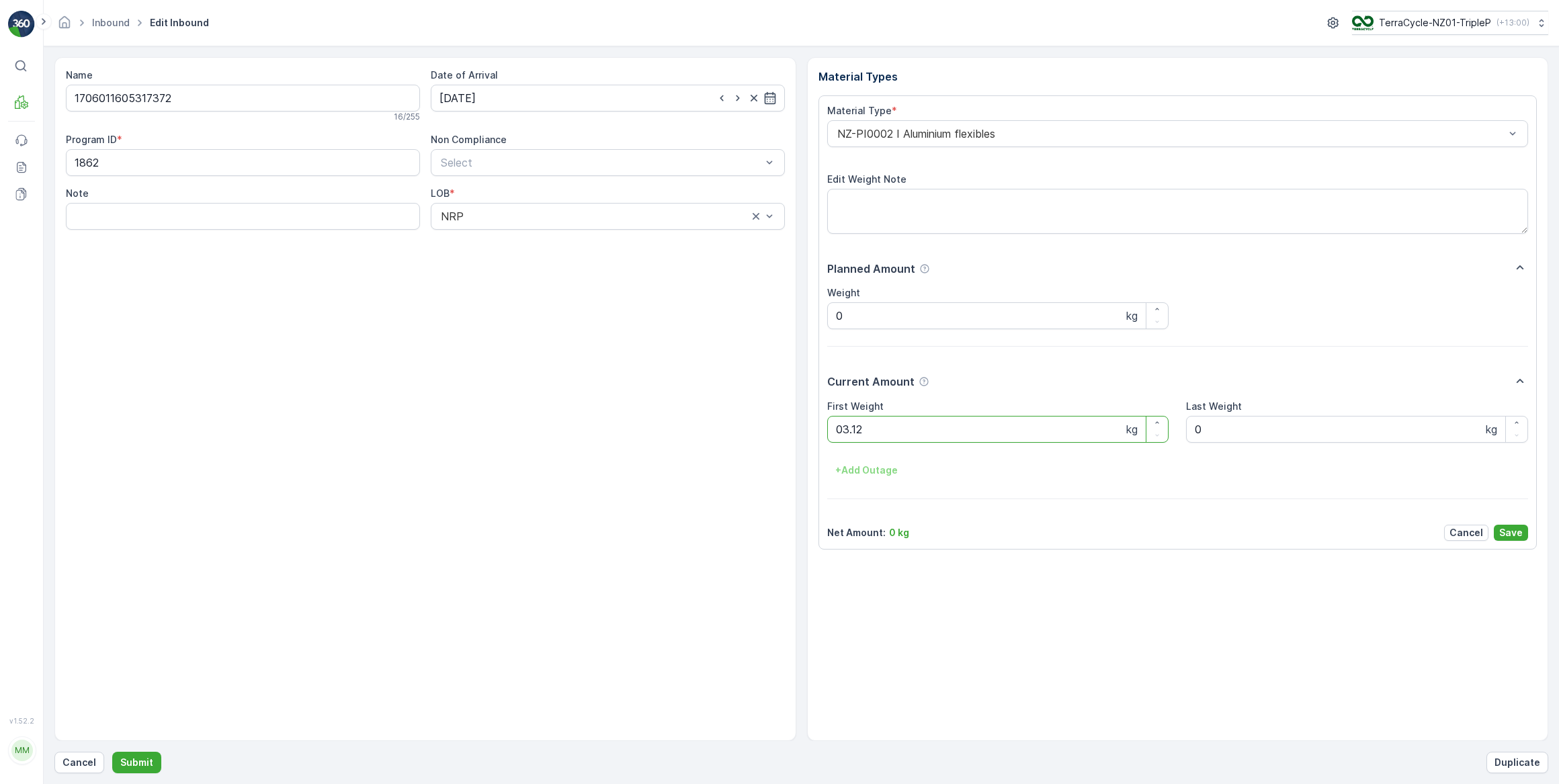
click at [112, 752] on button "Submit" at bounding box center [137, 762] width 49 height 22
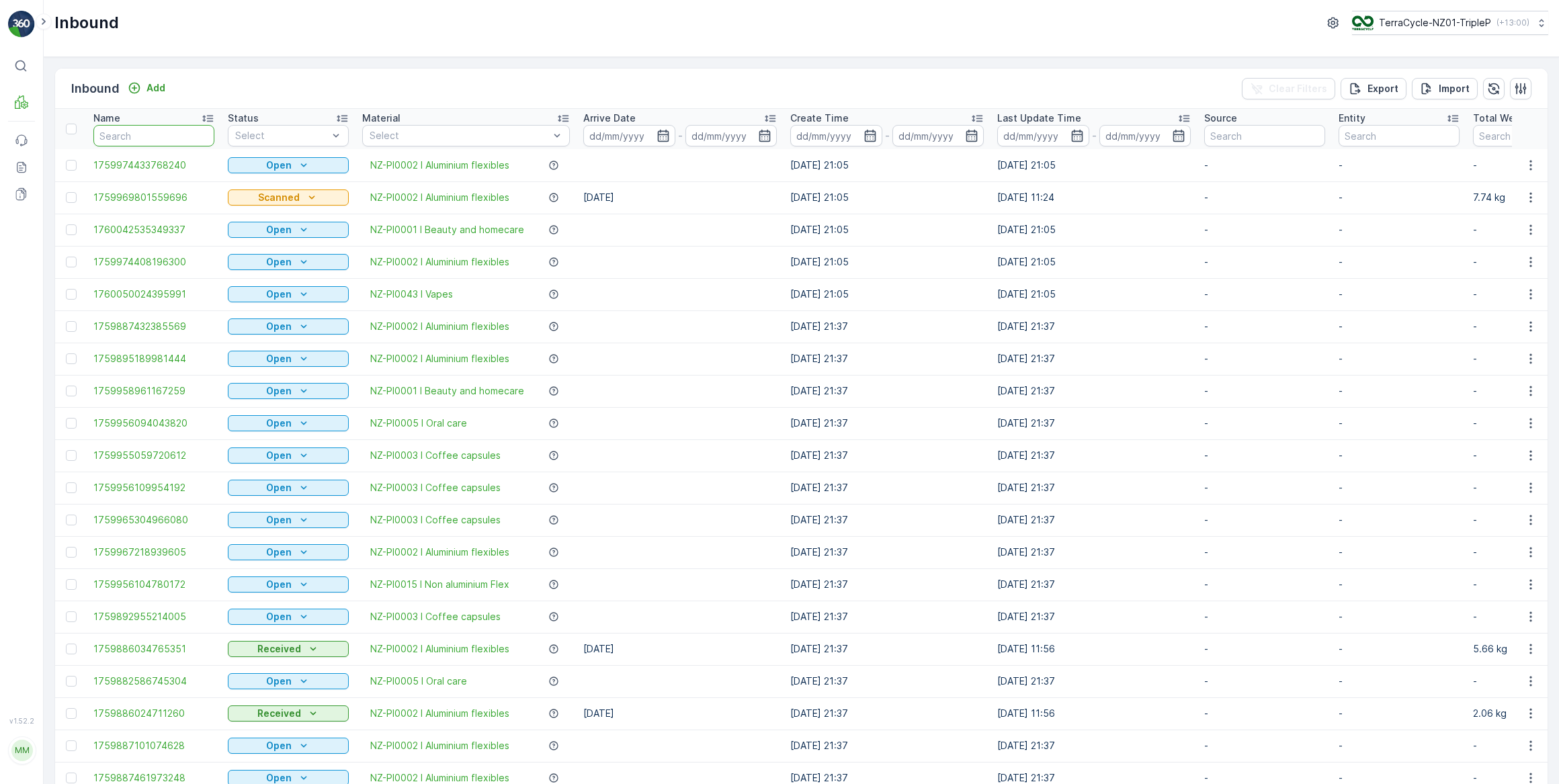
drag, startPoint x: 159, startPoint y: 128, endPoint x: 237, endPoint y: 64, distance: 100.9
click at [170, 122] on th "Name" at bounding box center [153, 129] width 135 height 41
type input "317372"
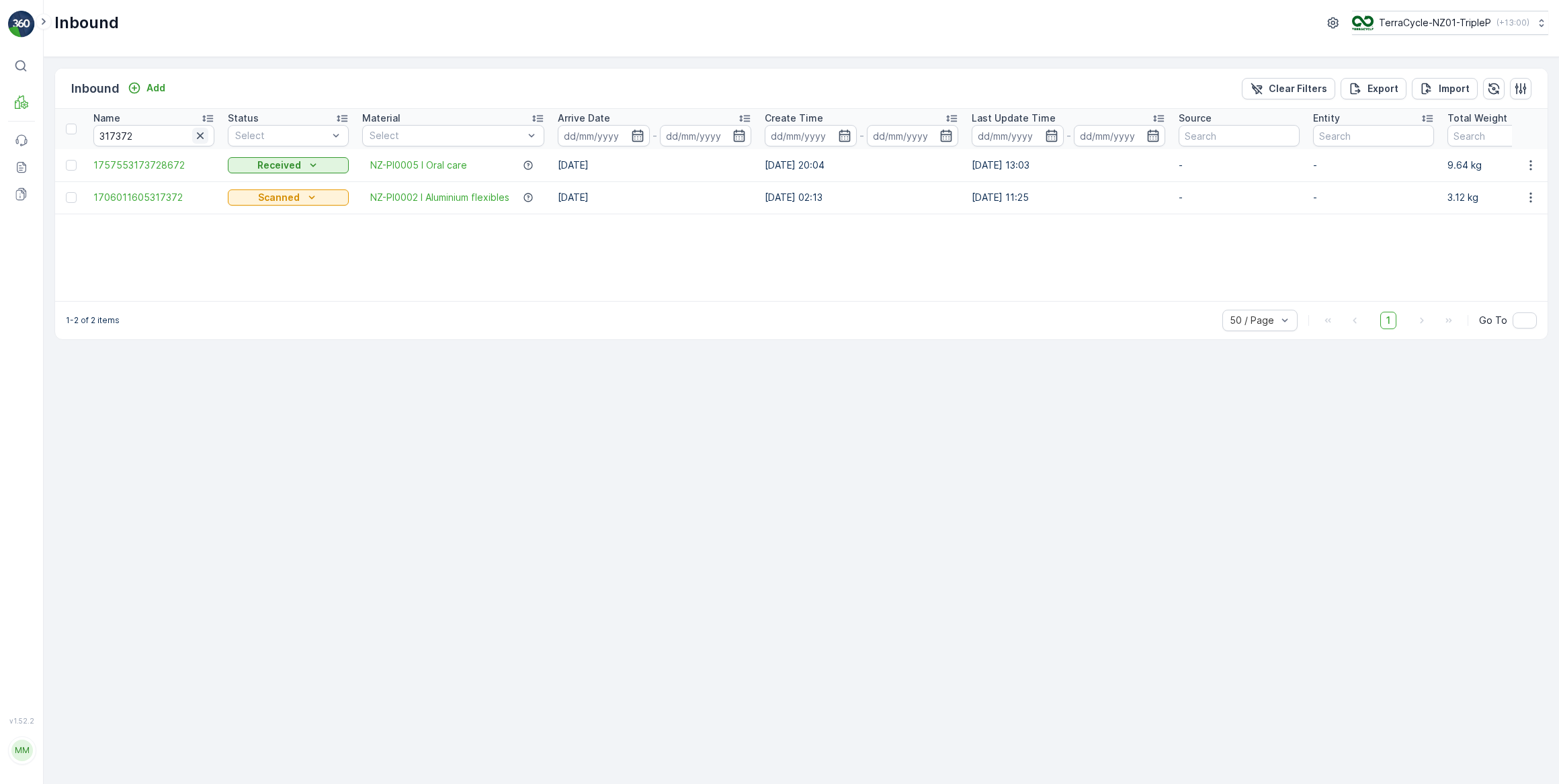
click at [201, 137] on icon "button" at bounding box center [200, 136] width 14 height 14
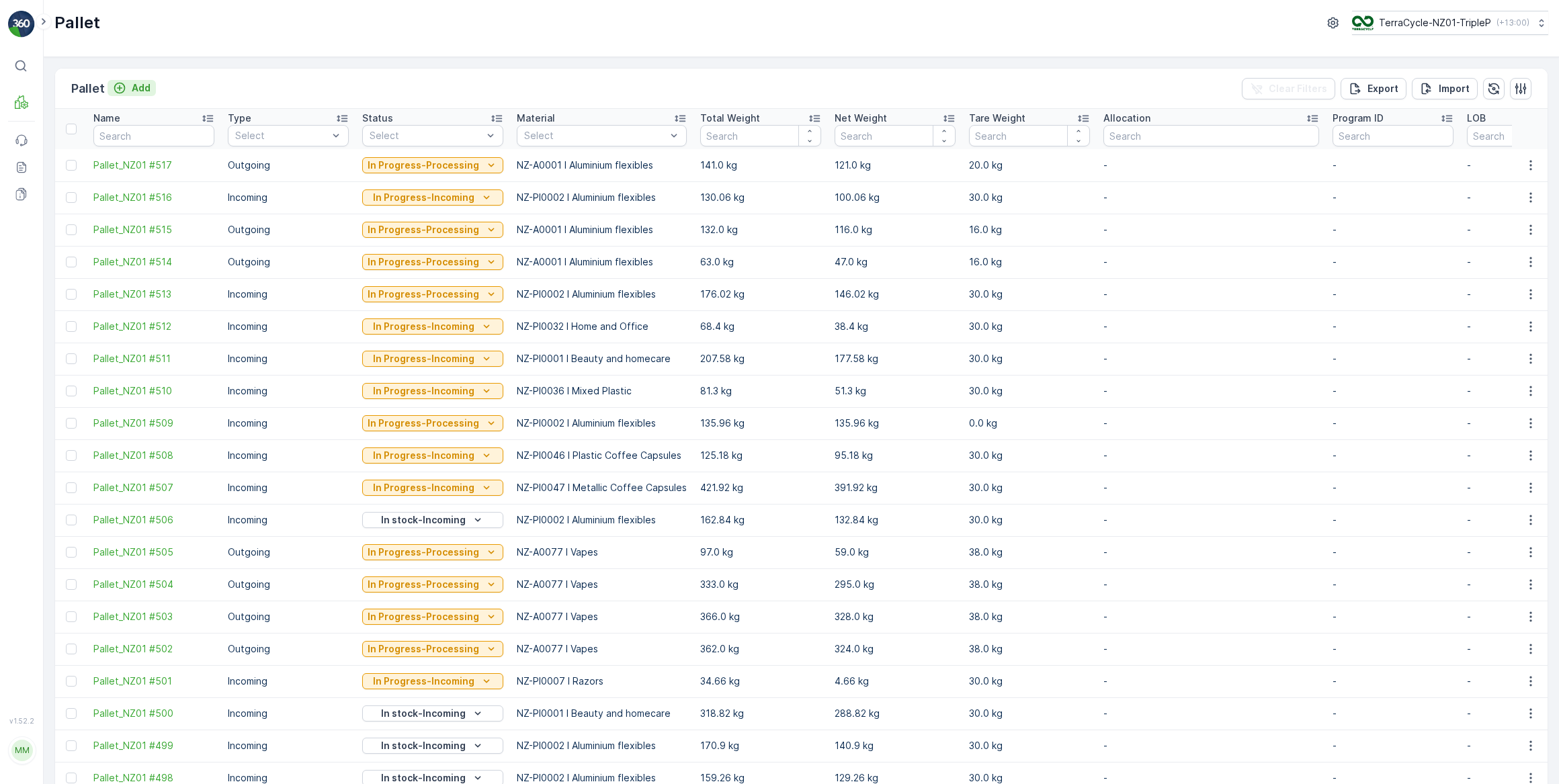
click at [144, 87] on p "Add" at bounding box center [141, 88] width 19 height 14
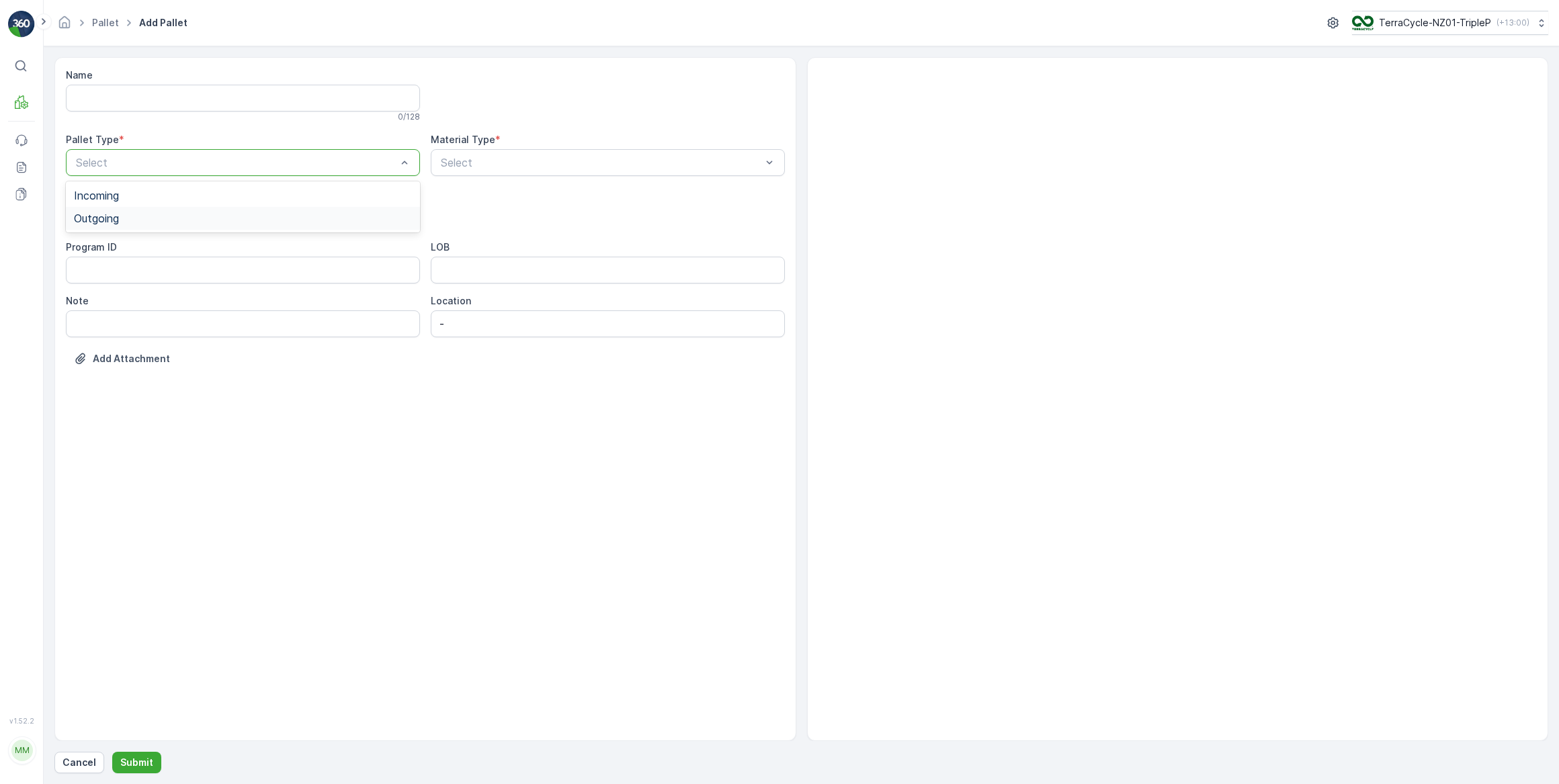
click at [106, 218] on span "Outgoing" at bounding box center [96, 218] width 45 height 12
click at [87, 293] on span "Bale" at bounding box center [85, 295] width 22 height 12
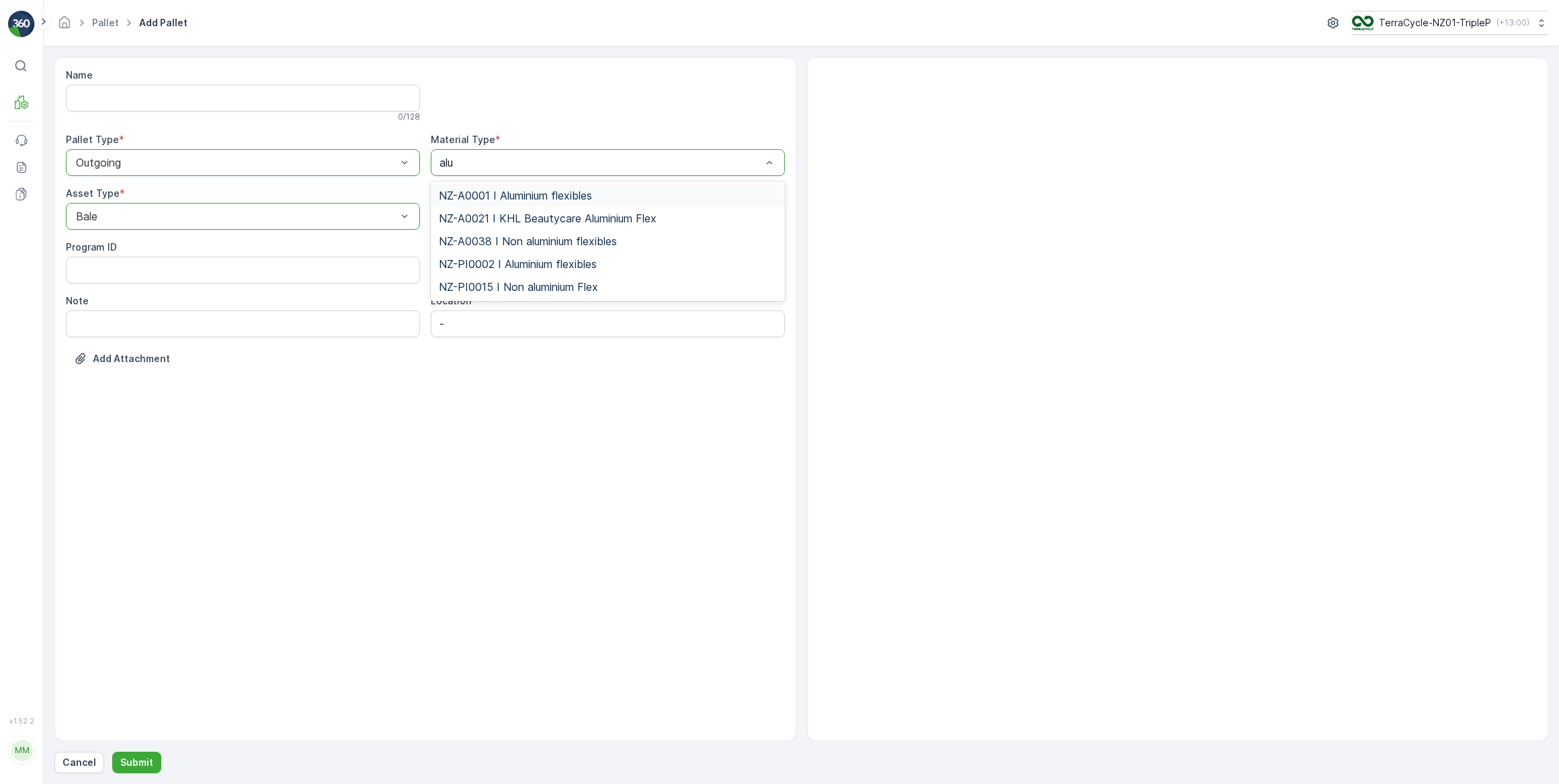
type input "alum"
click at [544, 197] on span "NZ-A0001 I Aluminium flexibles" at bounding box center [515, 195] width 153 height 12
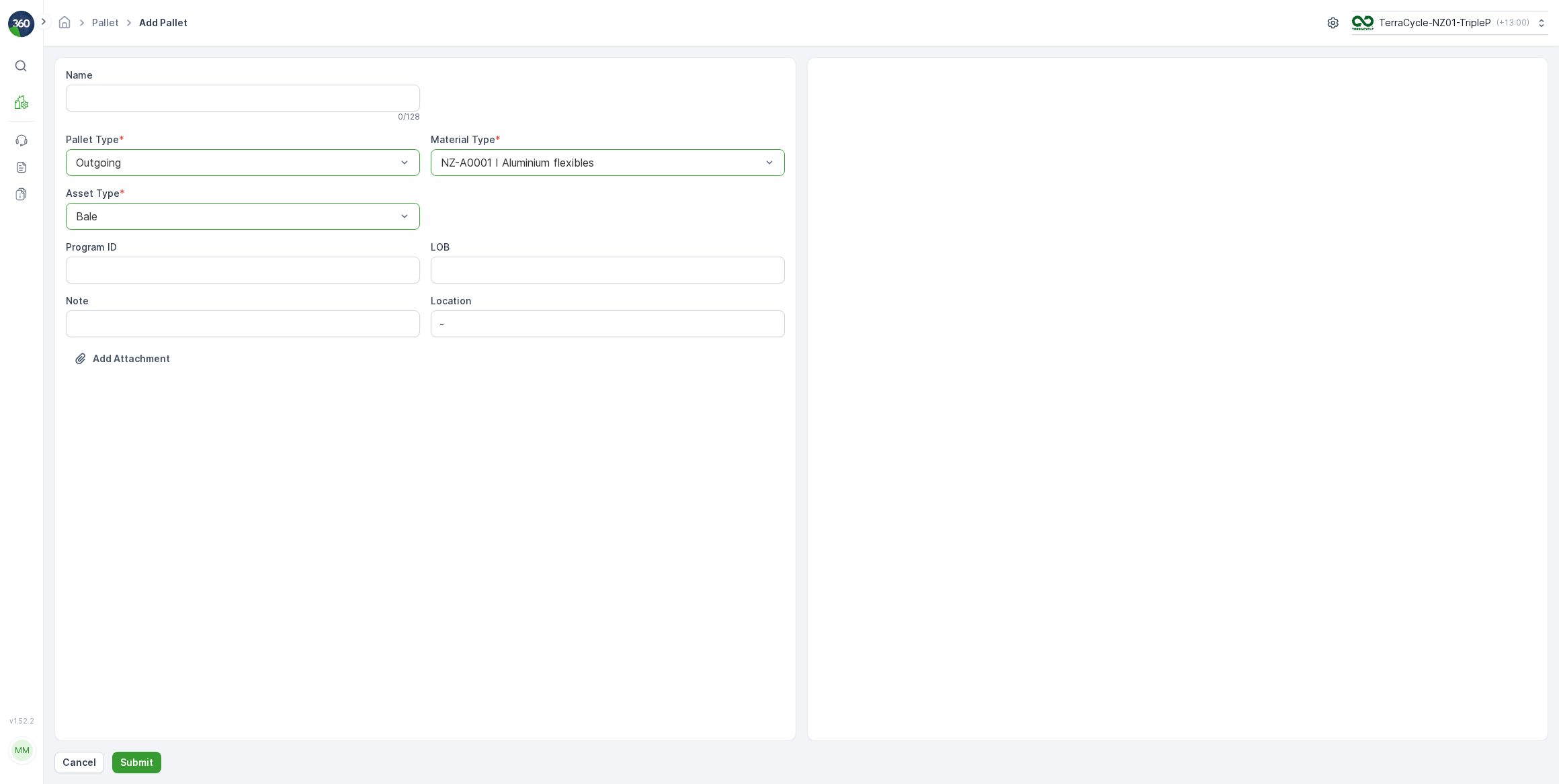
click at [137, 764] on p "Submit" at bounding box center [137, 762] width 33 height 14
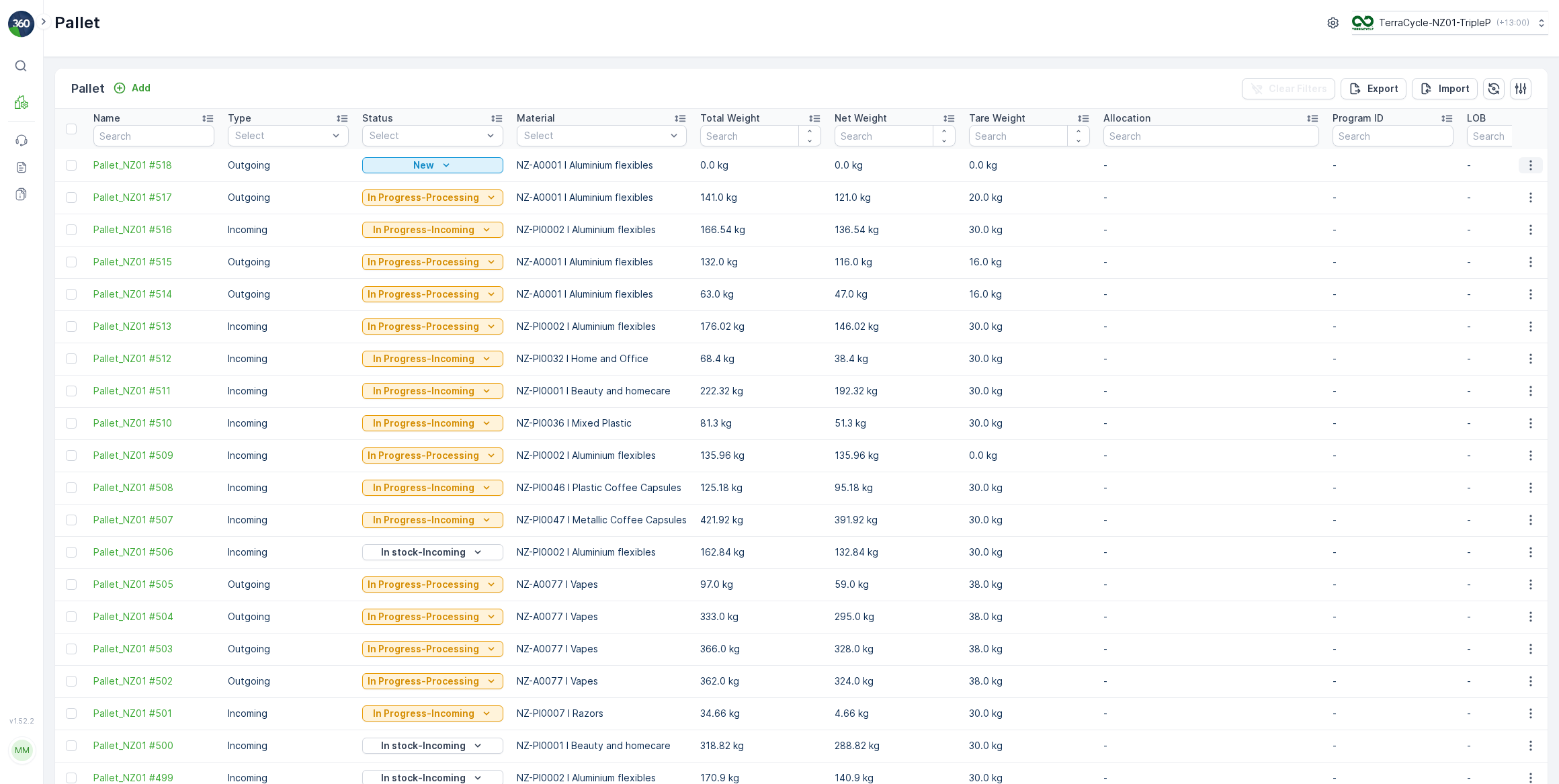
click at [1531, 166] on icon "button" at bounding box center [1531, 166] width 14 height 14
click at [1505, 243] on span "Update Weight" at bounding box center [1510, 241] width 68 height 14
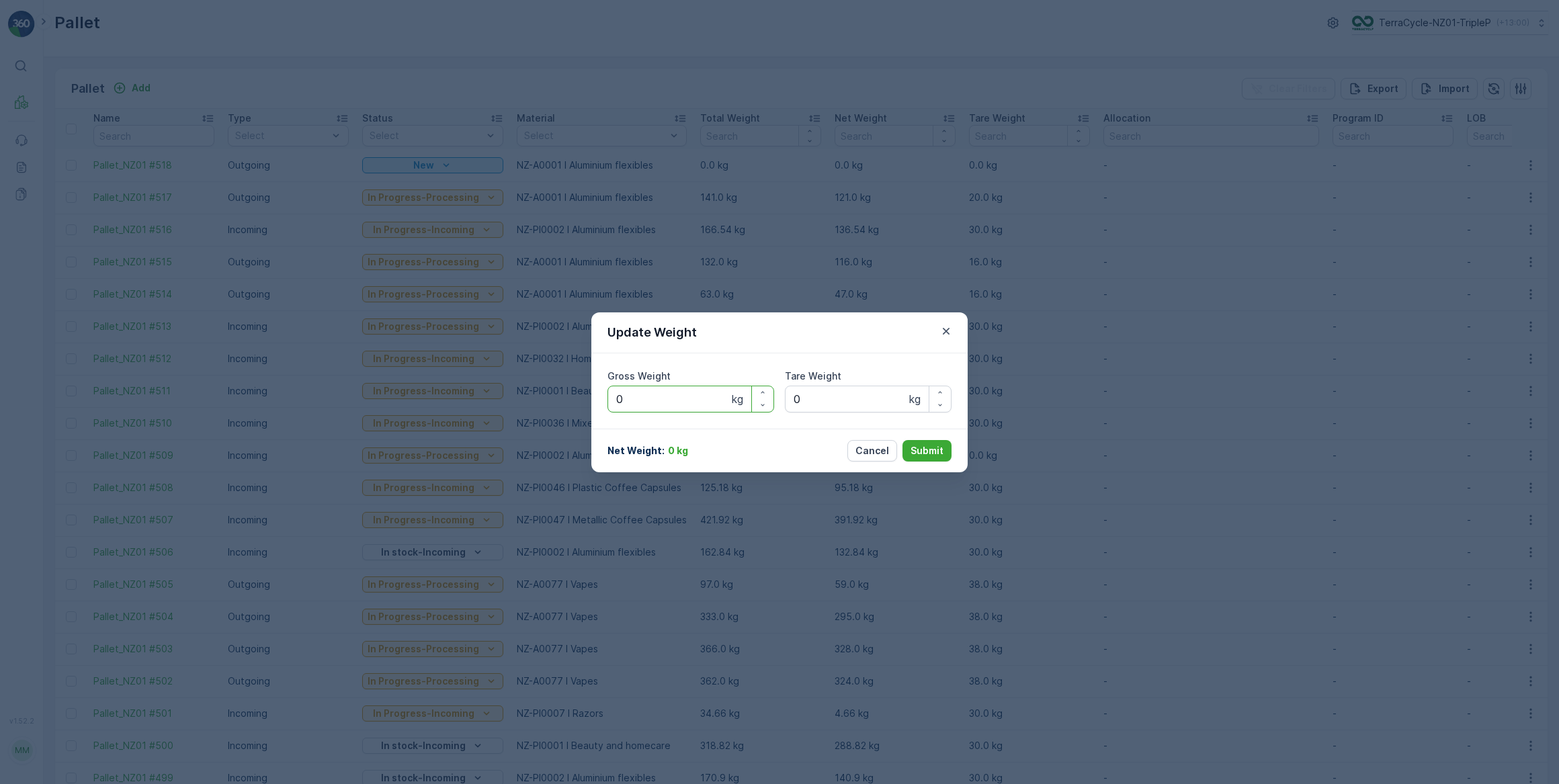
drag, startPoint x: 683, startPoint y: 401, endPoint x: 767, endPoint y: 335, distance: 106.8
click at [683, 399] on Weight "0" at bounding box center [691, 399] width 166 height 27
type Weight "0142"
drag, startPoint x: 830, startPoint y: 399, endPoint x: 838, endPoint y: 386, distance: 15.3
click at [832, 394] on Weight "0" at bounding box center [868, 399] width 166 height 27
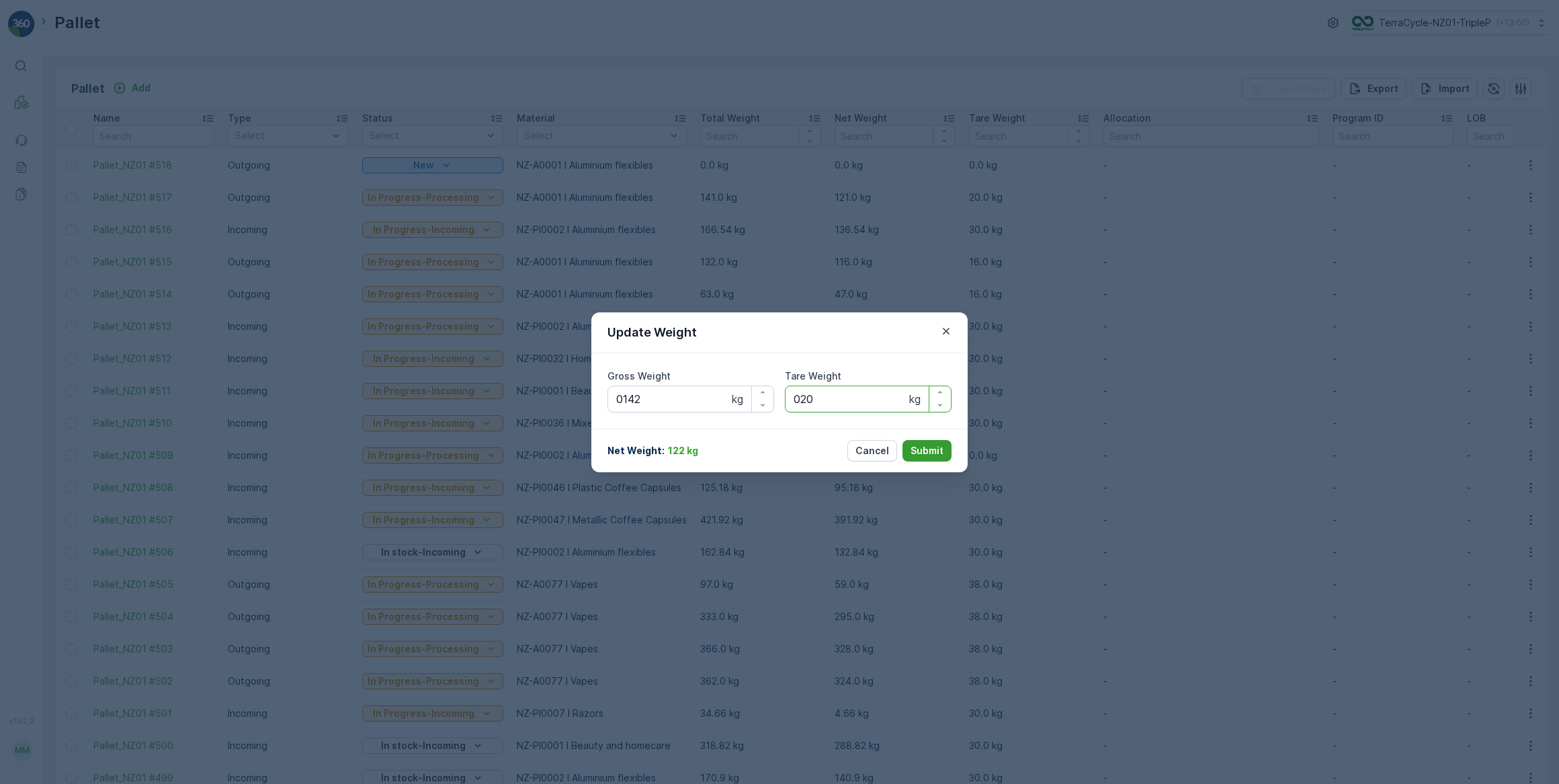
type Weight "020"
click at [932, 448] on p "Submit" at bounding box center [927, 451] width 33 height 14
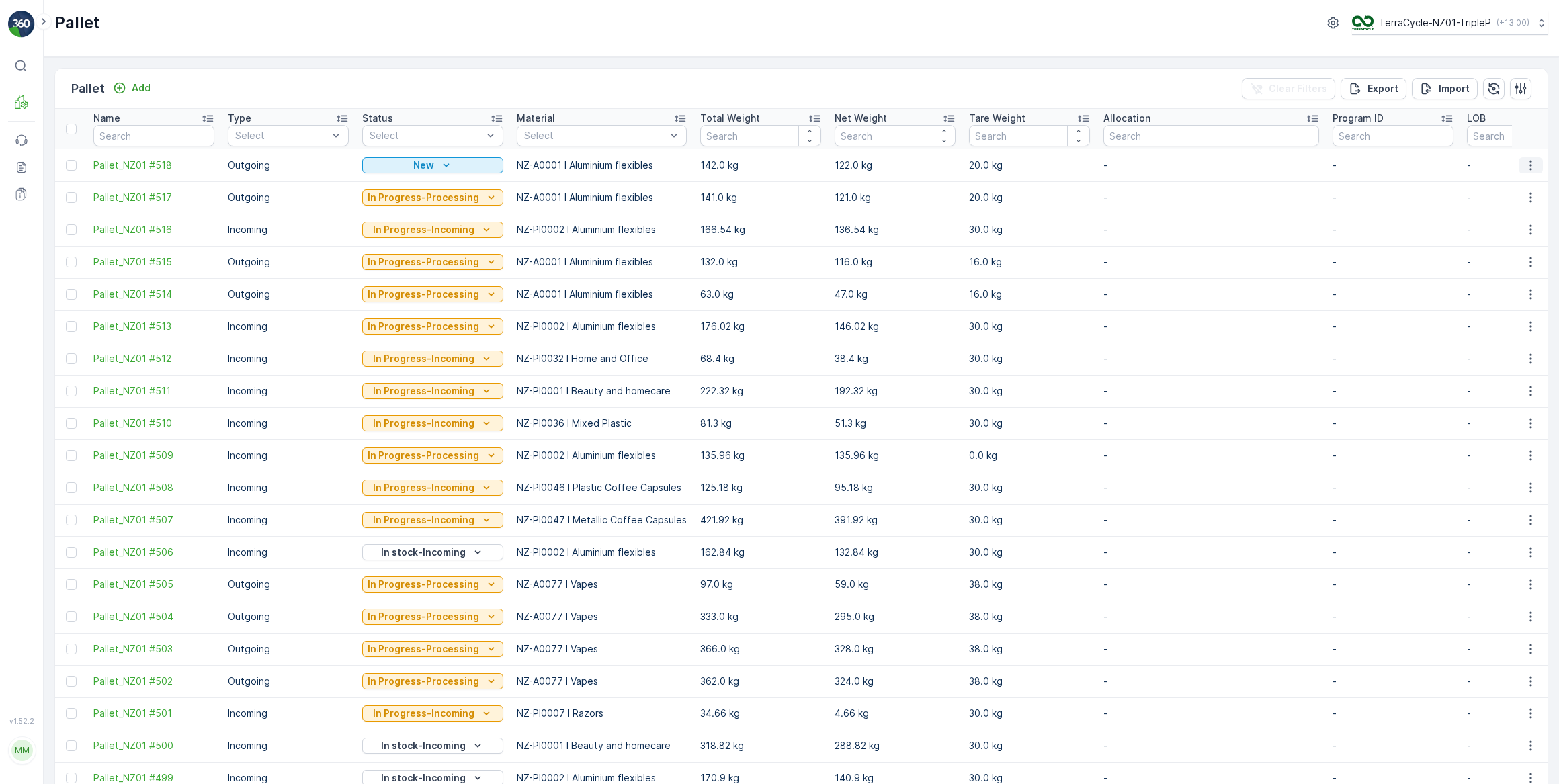
click at [1529, 162] on icon "button" at bounding box center [1531, 166] width 14 height 14
click at [1501, 257] on span "Print QR" at bounding box center [1494, 260] width 37 height 14
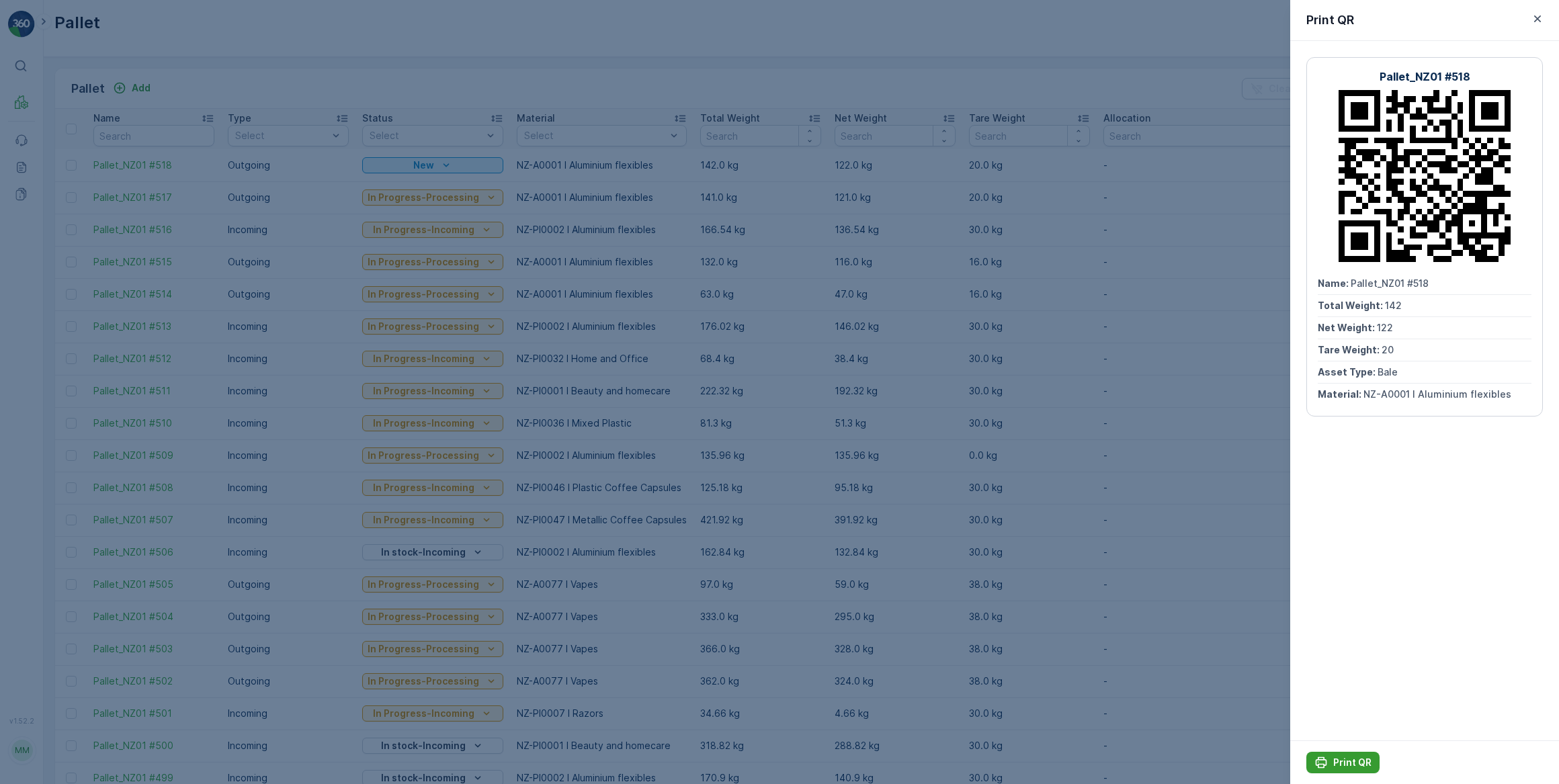
drag, startPoint x: 1351, startPoint y: 762, endPoint x: 1353, endPoint y: 752, distance: 10.2
click at [1351, 761] on p "Print QR" at bounding box center [1352, 762] width 39 height 14
click at [1538, 18] on icon "button" at bounding box center [1537, 19] width 7 height 7
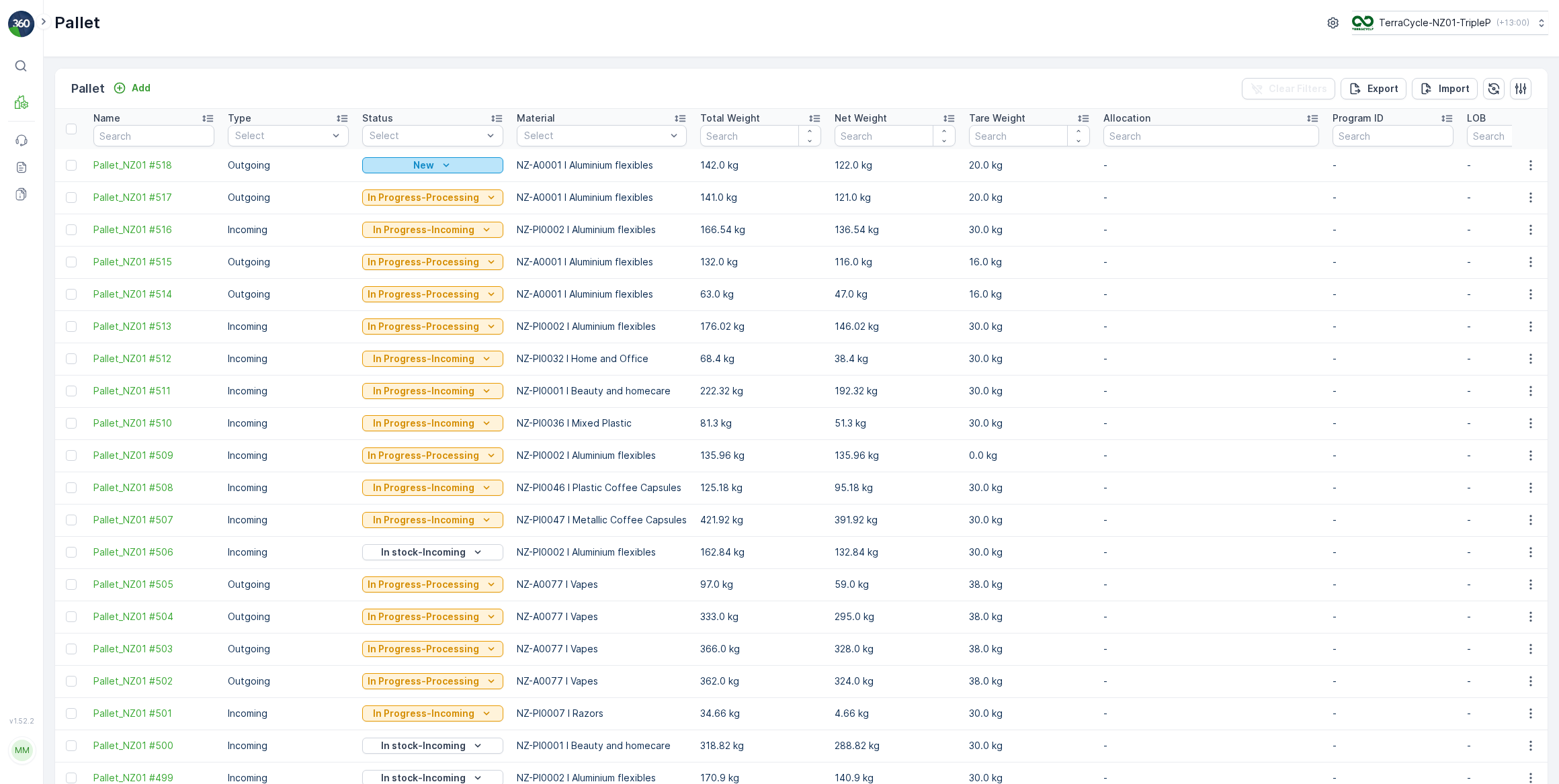
click at [460, 166] on div "New" at bounding box center [433, 166] width 130 height 14
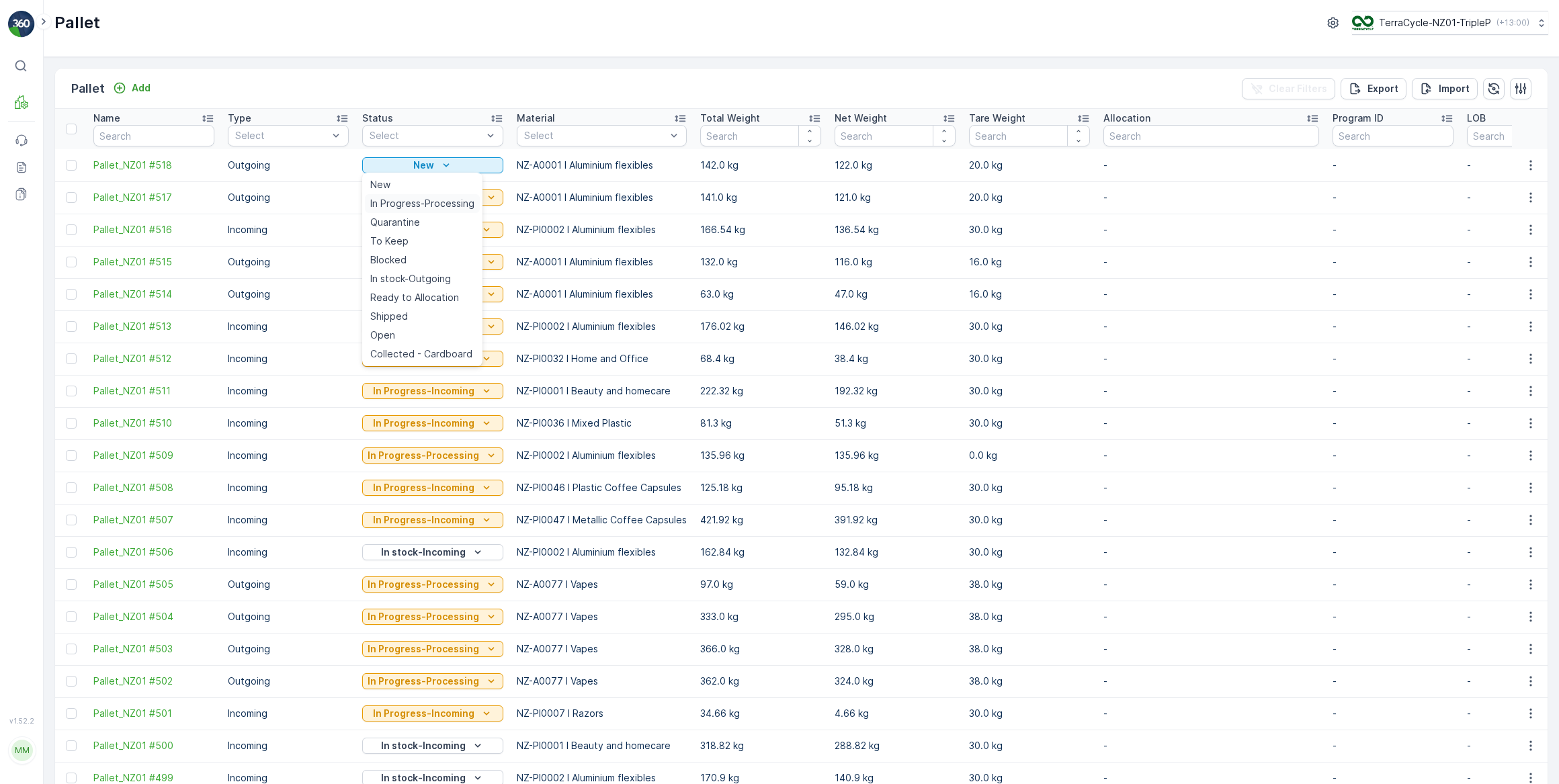
click at [426, 205] on span "In Progress-Processing" at bounding box center [423, 203] width 104 height 14
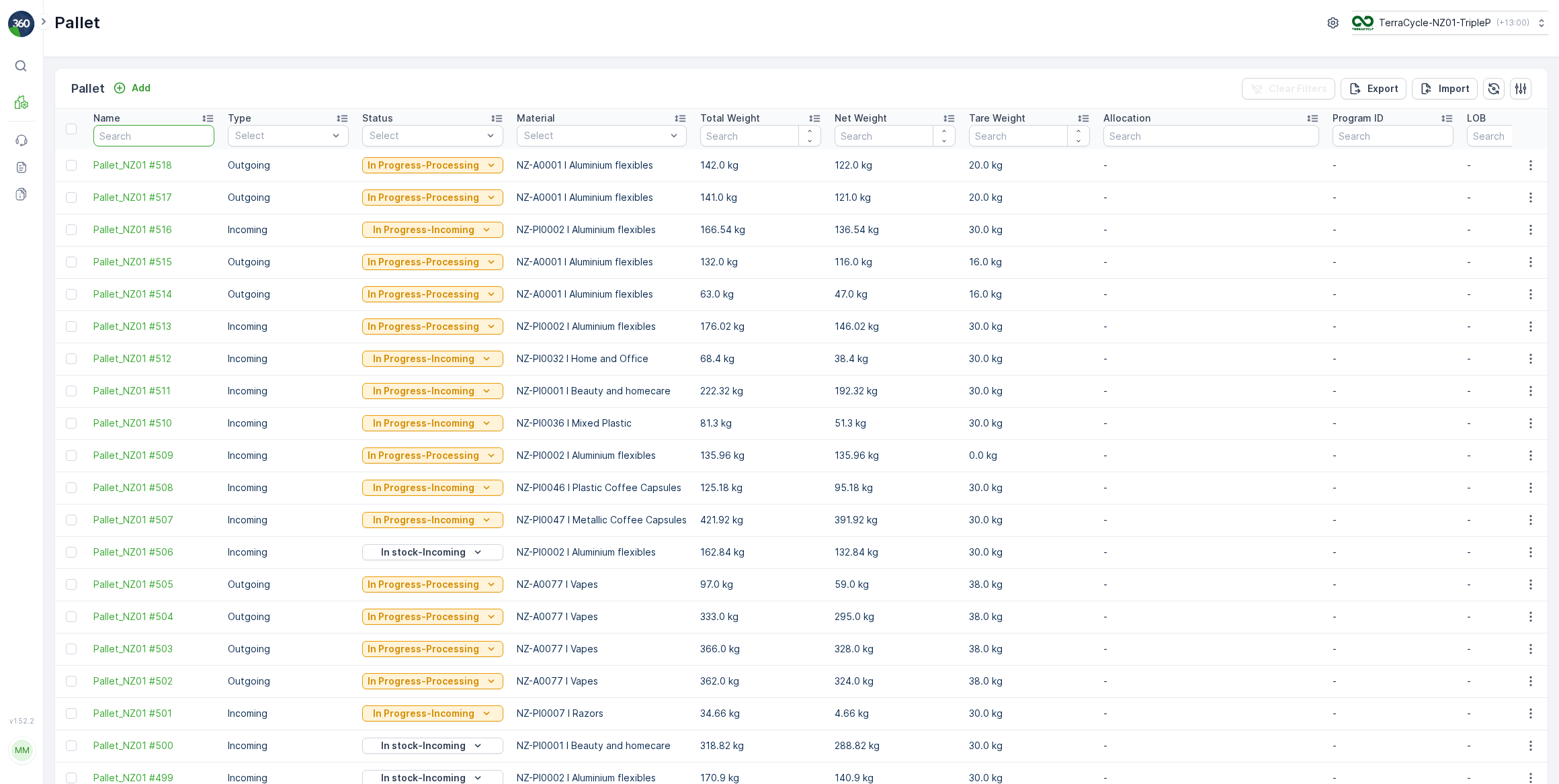
drag, startPoint x: 174, startPoint y: 128, endPoint x: 193, endPoint y: 122, distance: 19.9
click at [181, 127] on input "text" at bounding box center [153, 136] width 121 height 22
type input "465"
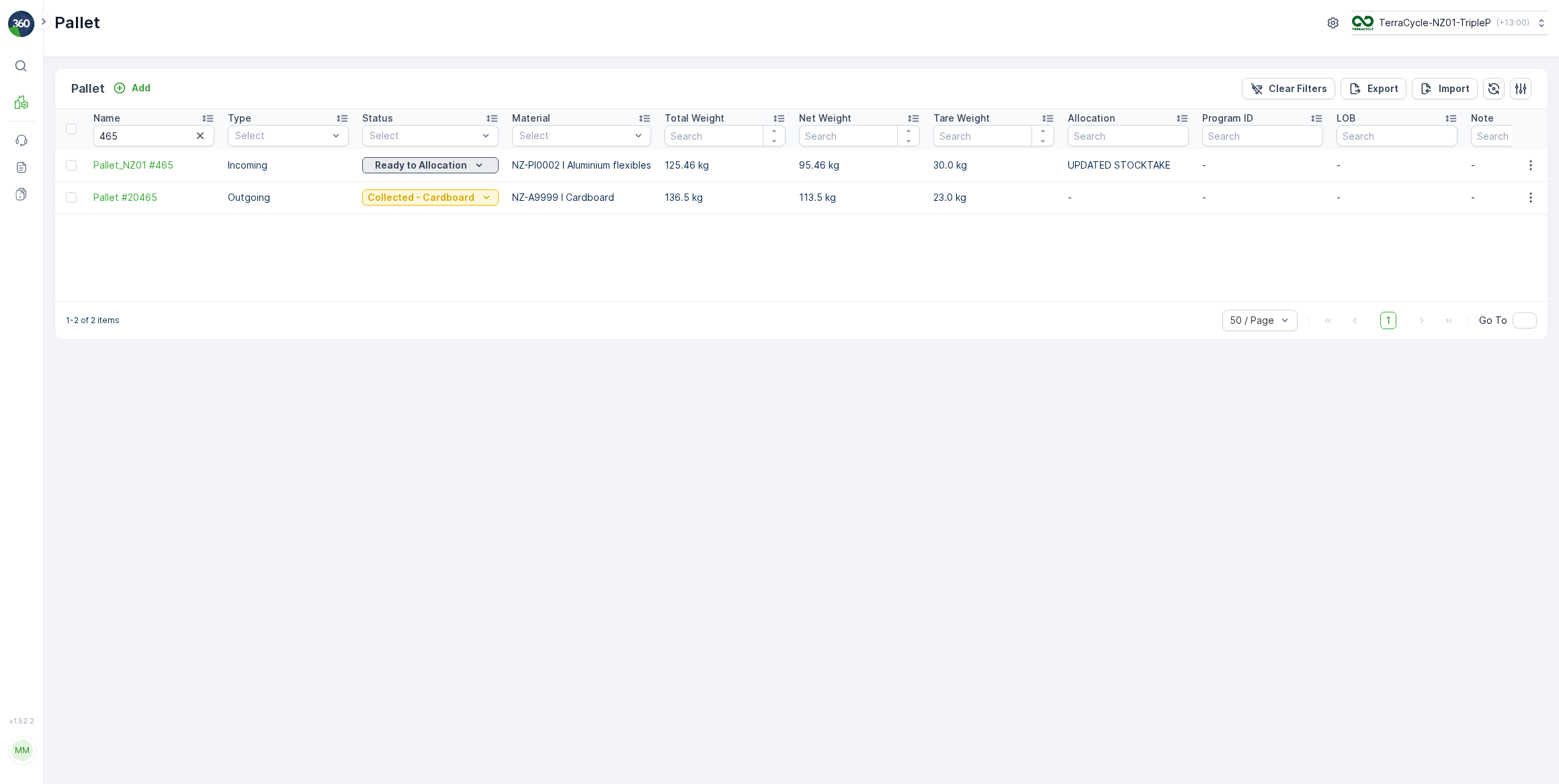
click at [421, 166] on p "Ready to Allocation" at bounding box center [421, 166] width 92 height 14
click at [460, 241] on span "In Progress-Processing" at bounding box center [423, 241] width 104 height 14
click at [471, 163] on p "In Progress-Processing" at bounding box center [423, 166] width 112 height 14
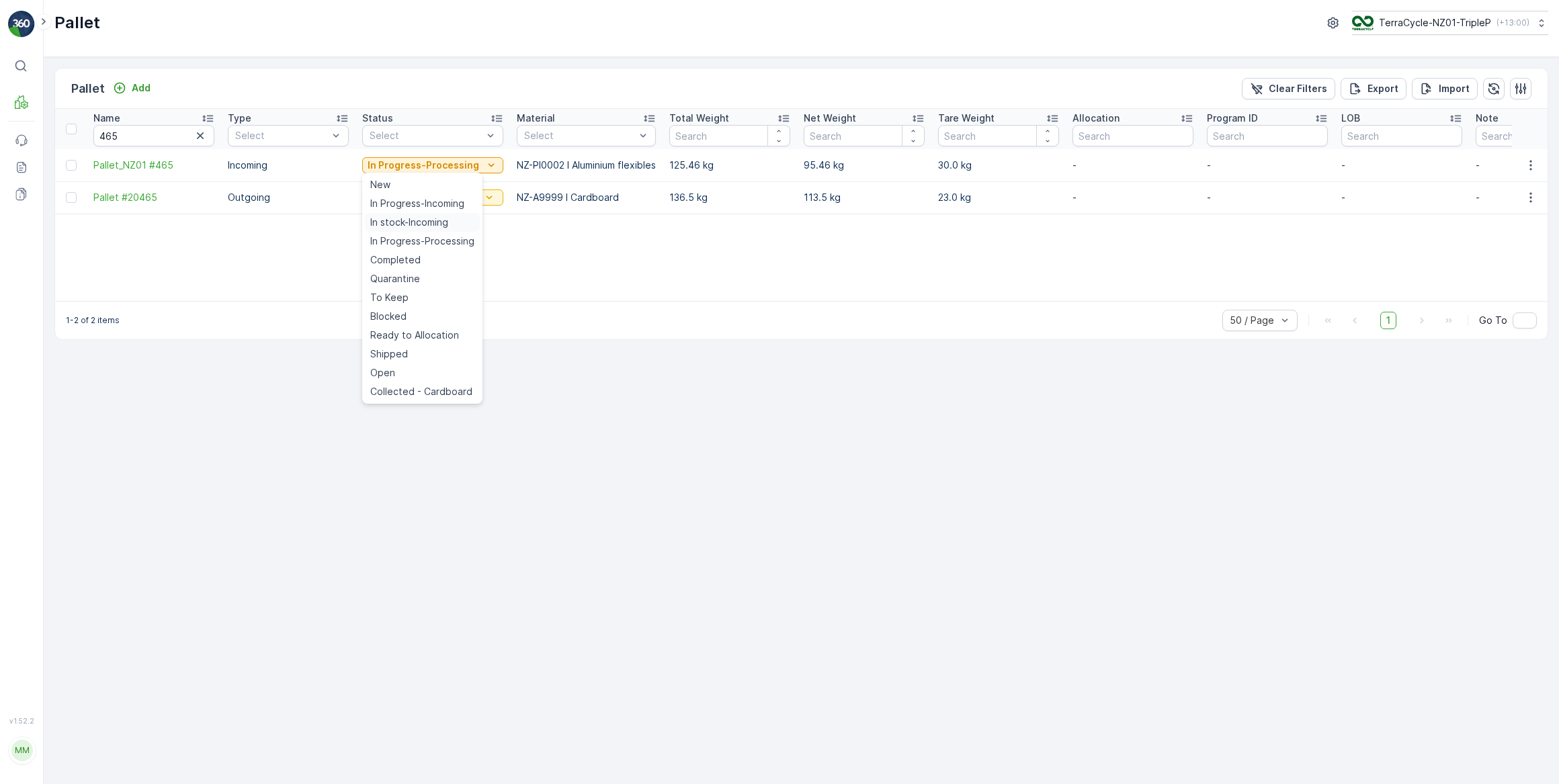
click at [429, 222] on span "In stock-Incoming" at bounding box center [409, 222] width 78 height 14
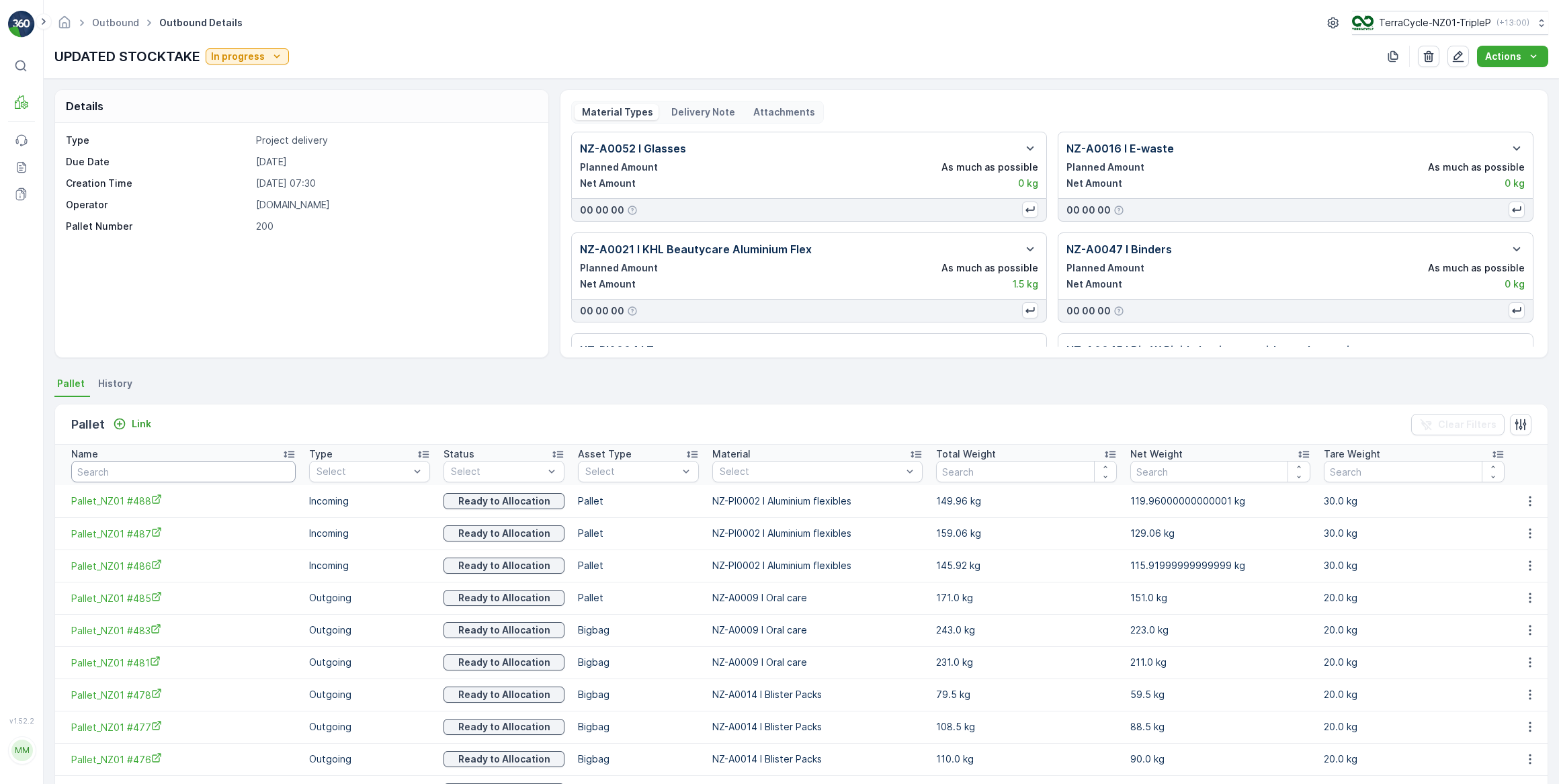
click at [241, 476] on input "text" at bounding box center [183, 472] width 224 height 22
type input "465"
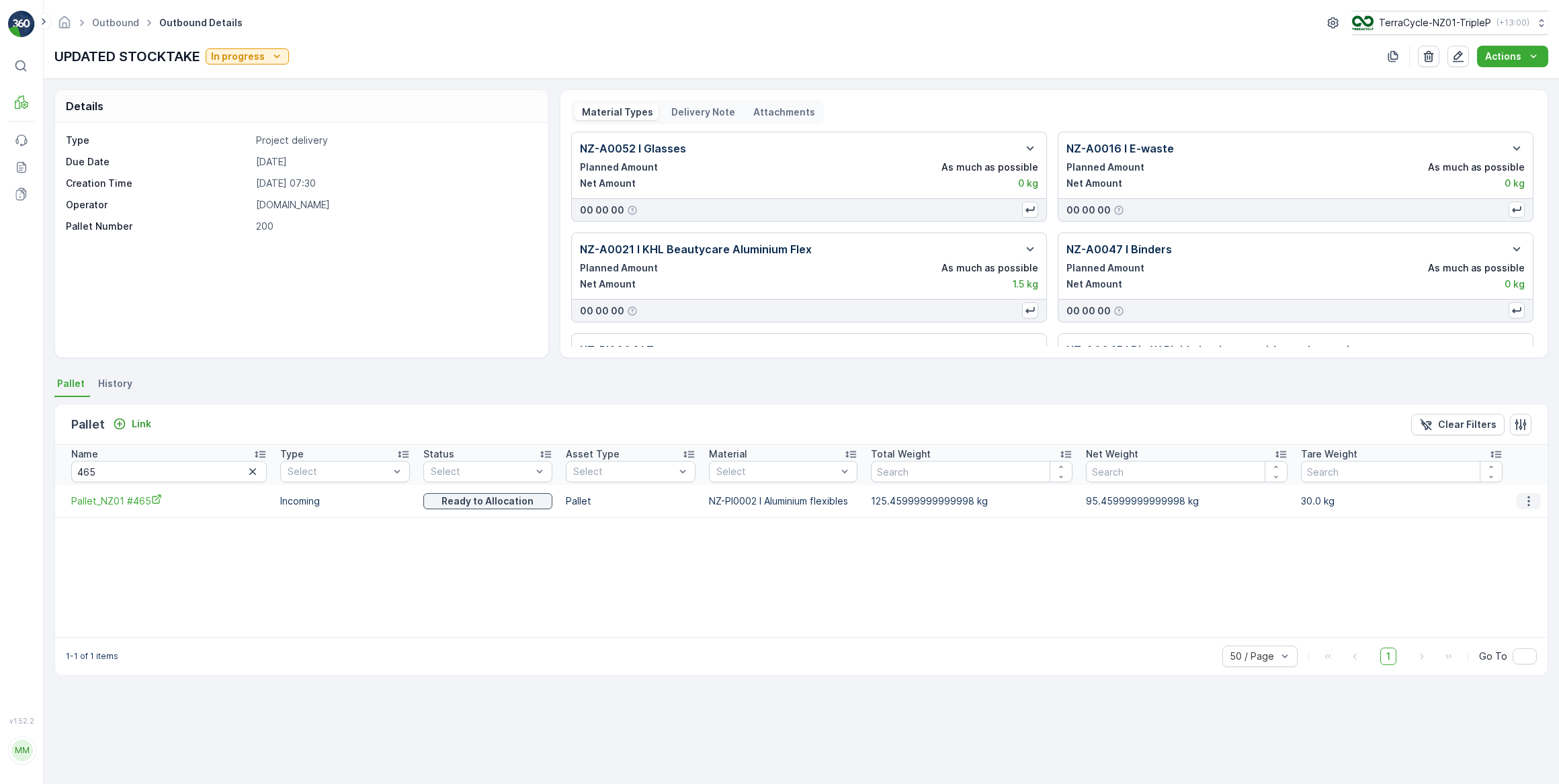
click at [1530, 501] on icon "button" at bounding box center [1529, 501] width 14 height 14
click at [1511, 543] on span "Unlink Pallet" at bounding box center [1503, 545] width 55 height 14
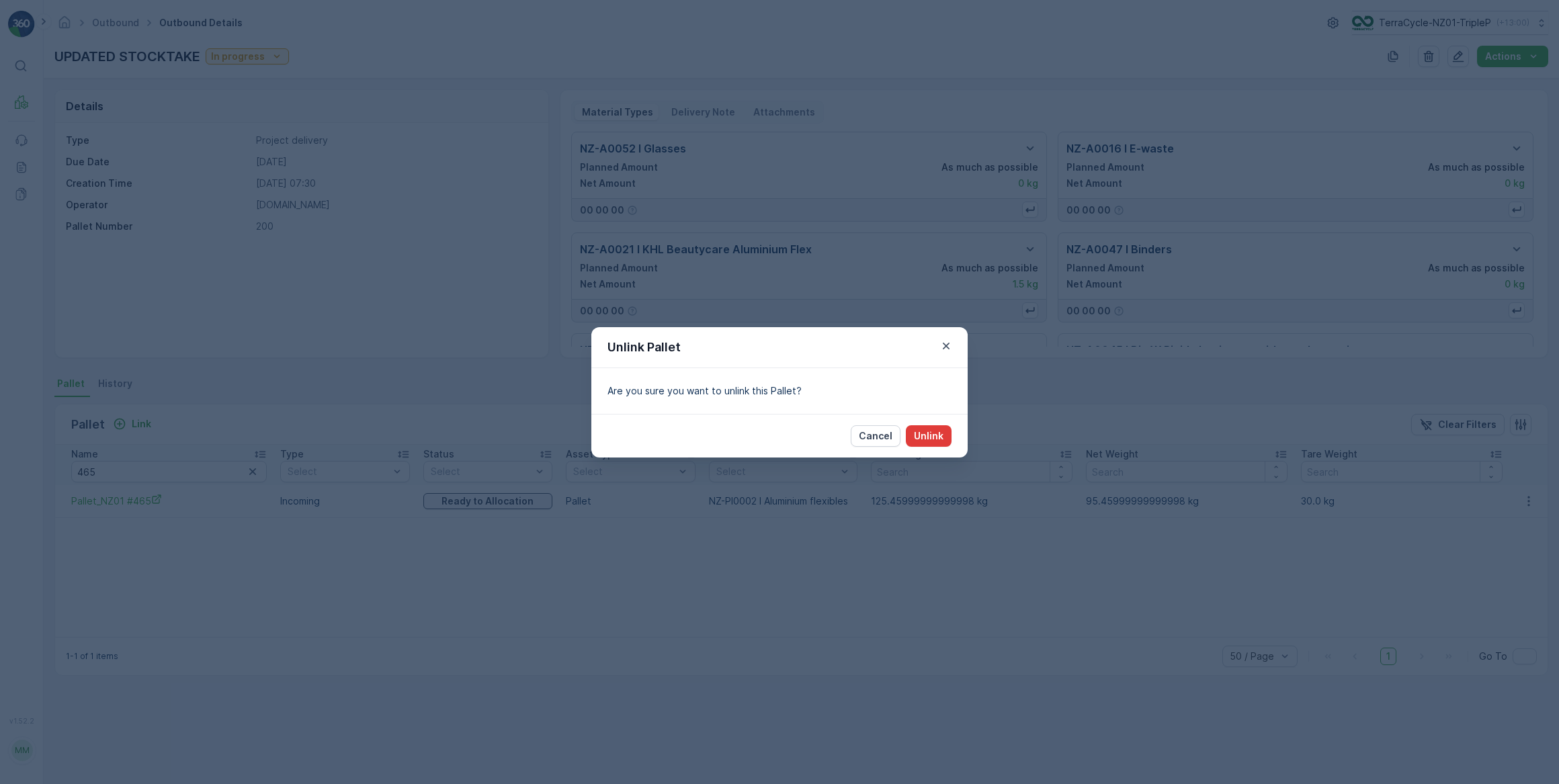
click at [933, 433] on p "Unlink" at bounding box center [929, 436] width 30 height 14
